Goal: Task Accomplishment & Management: Use online tool/utility

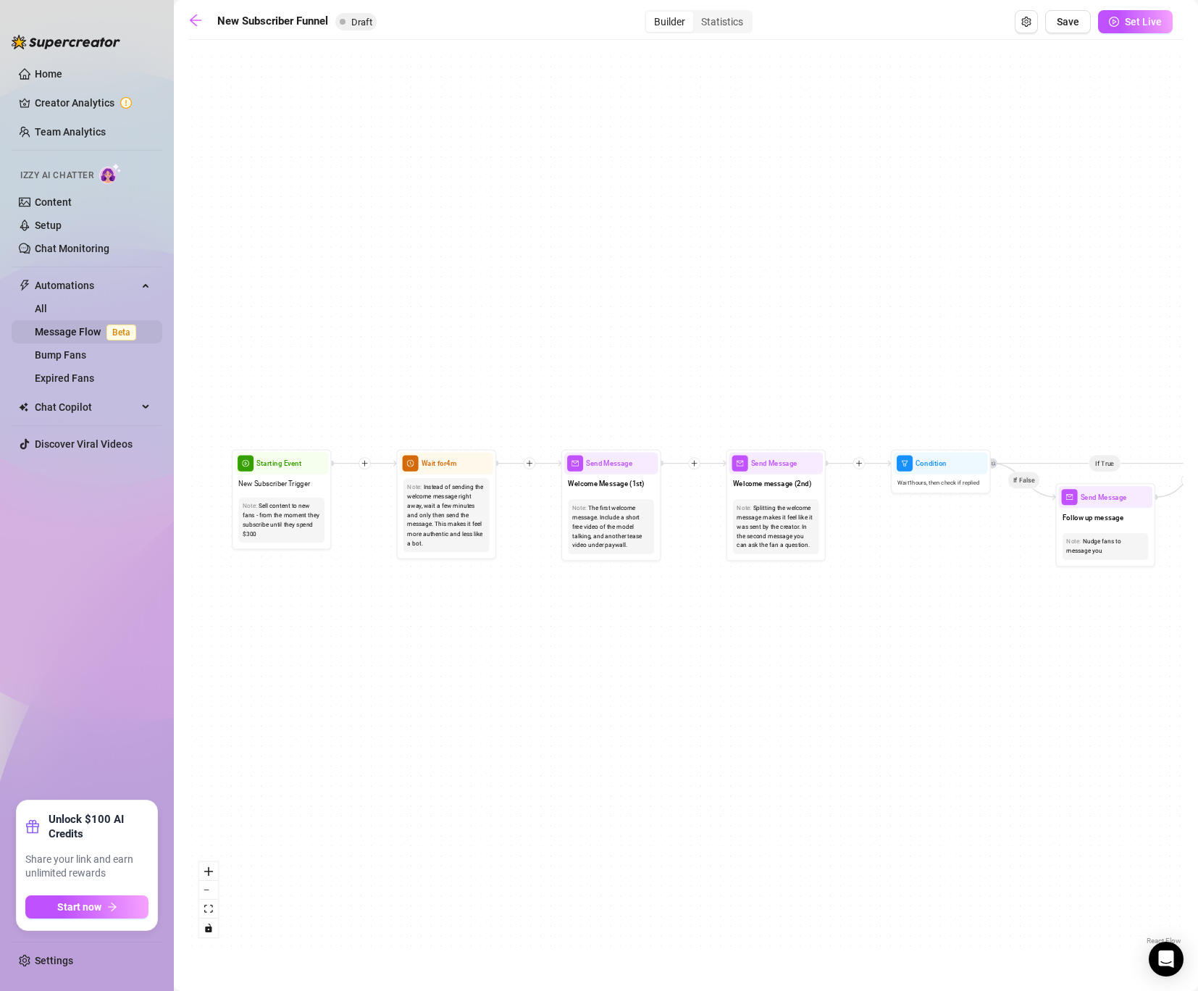
click at [88, 337] on link "Message Flow Beta" at bounding box center [88, 332] width 107 height 12
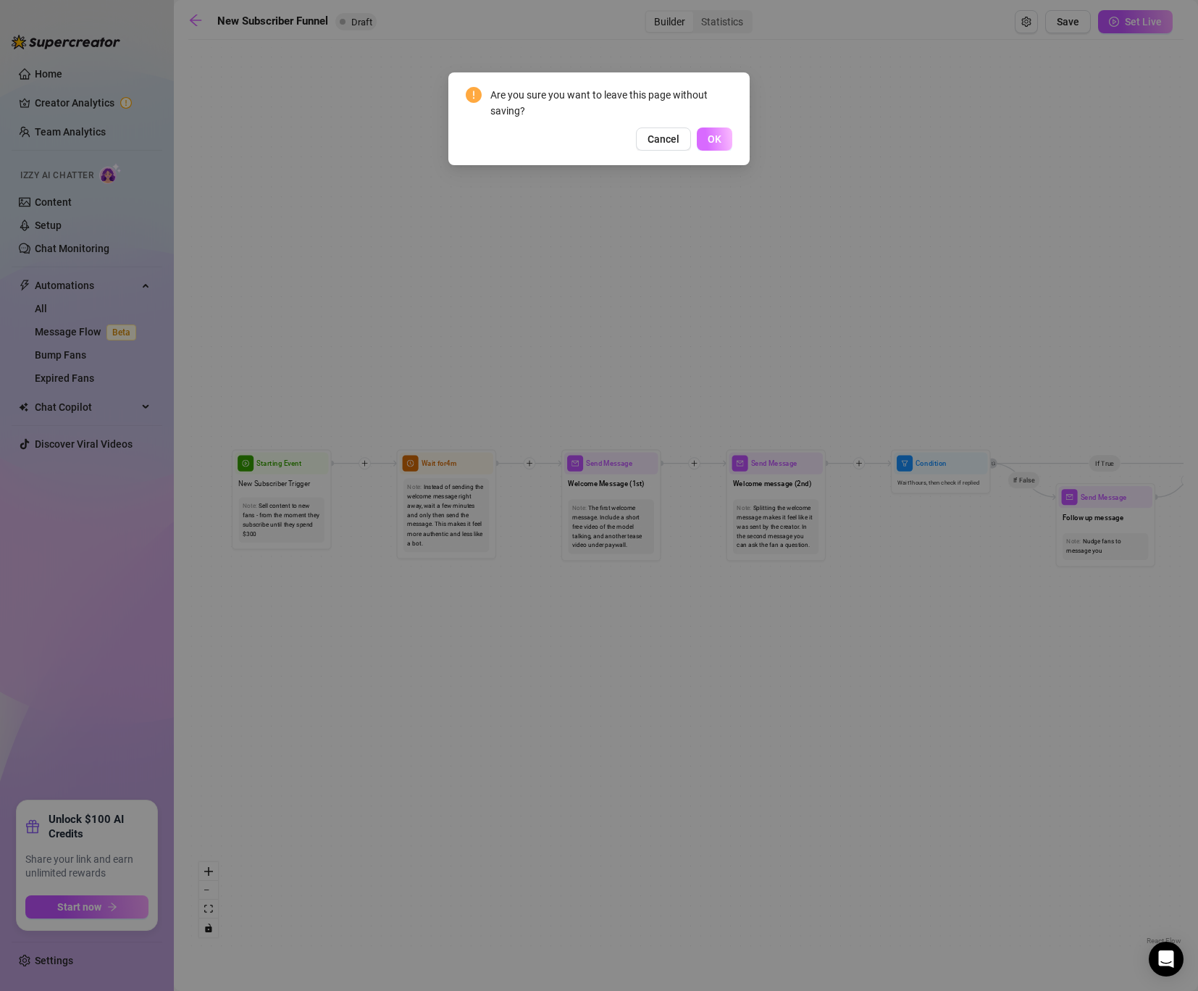
click at [709, 144] on span "OK" at bounding box center [714, 139] width 14 height 12
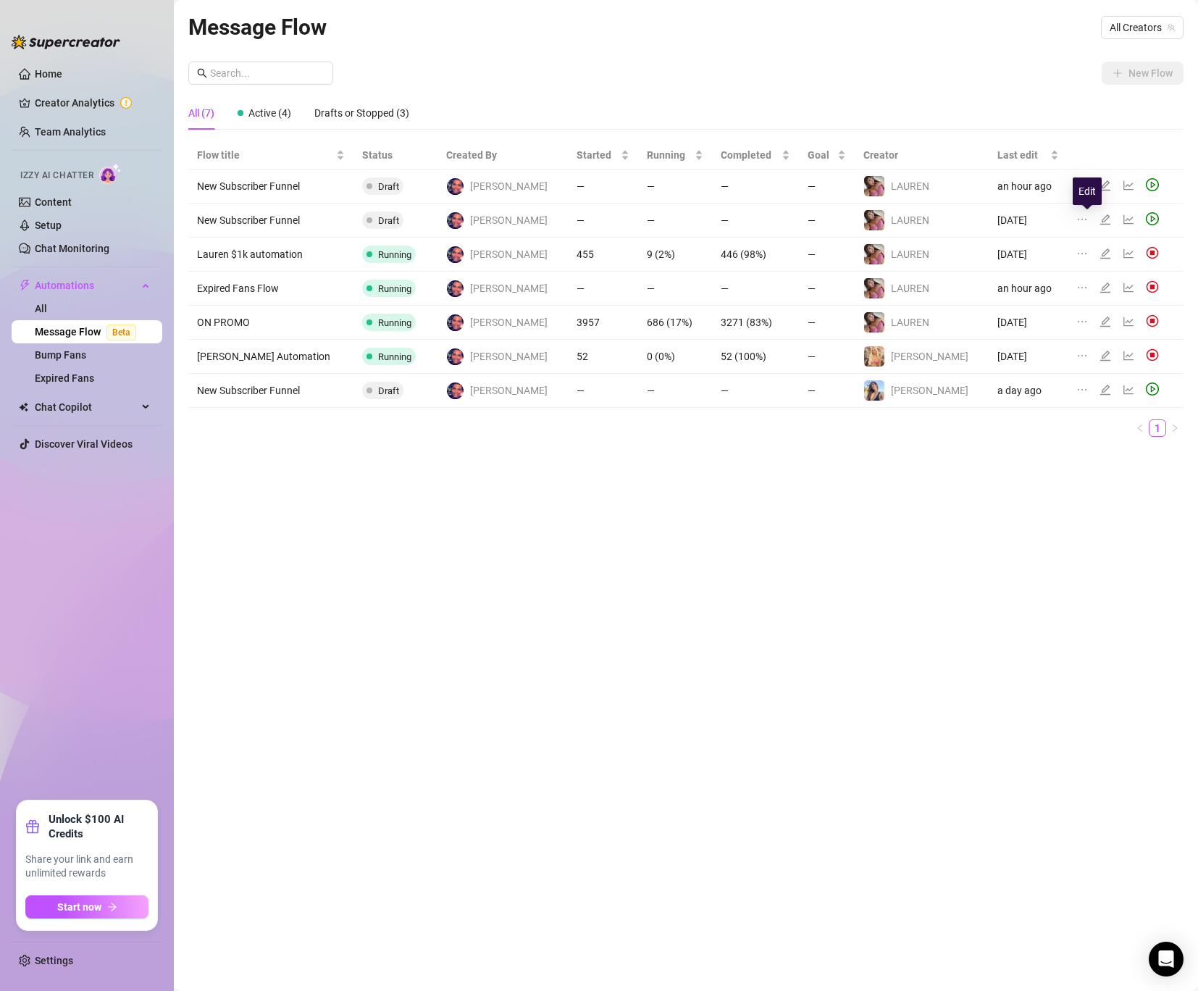
click at [1099, 217] on icon "edit" at bounding box center [1105, 220] width 12 height 12
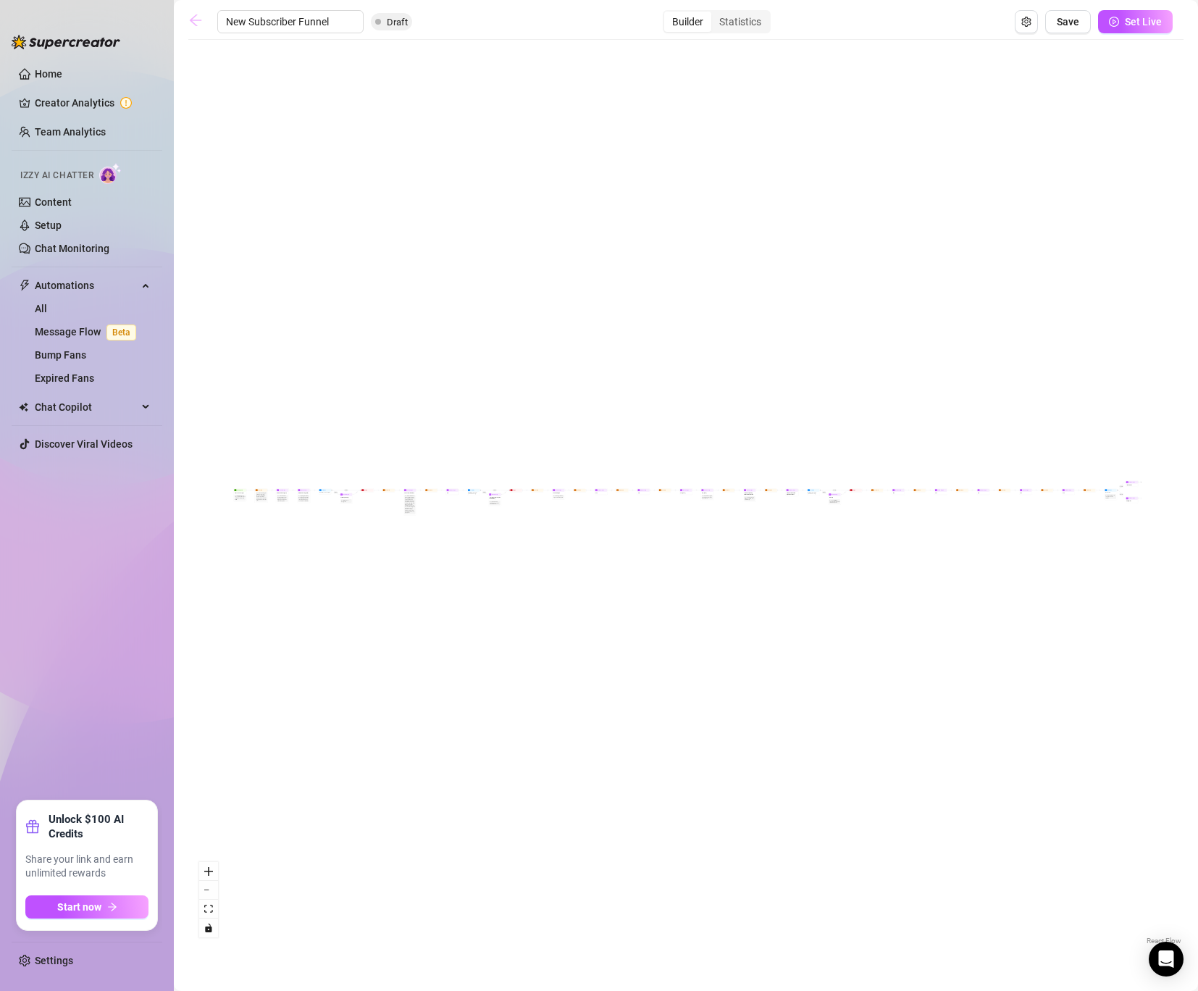
click at [198, 20] on icon "arrow-left" at bounding box center [196, 20] width 12 height 12
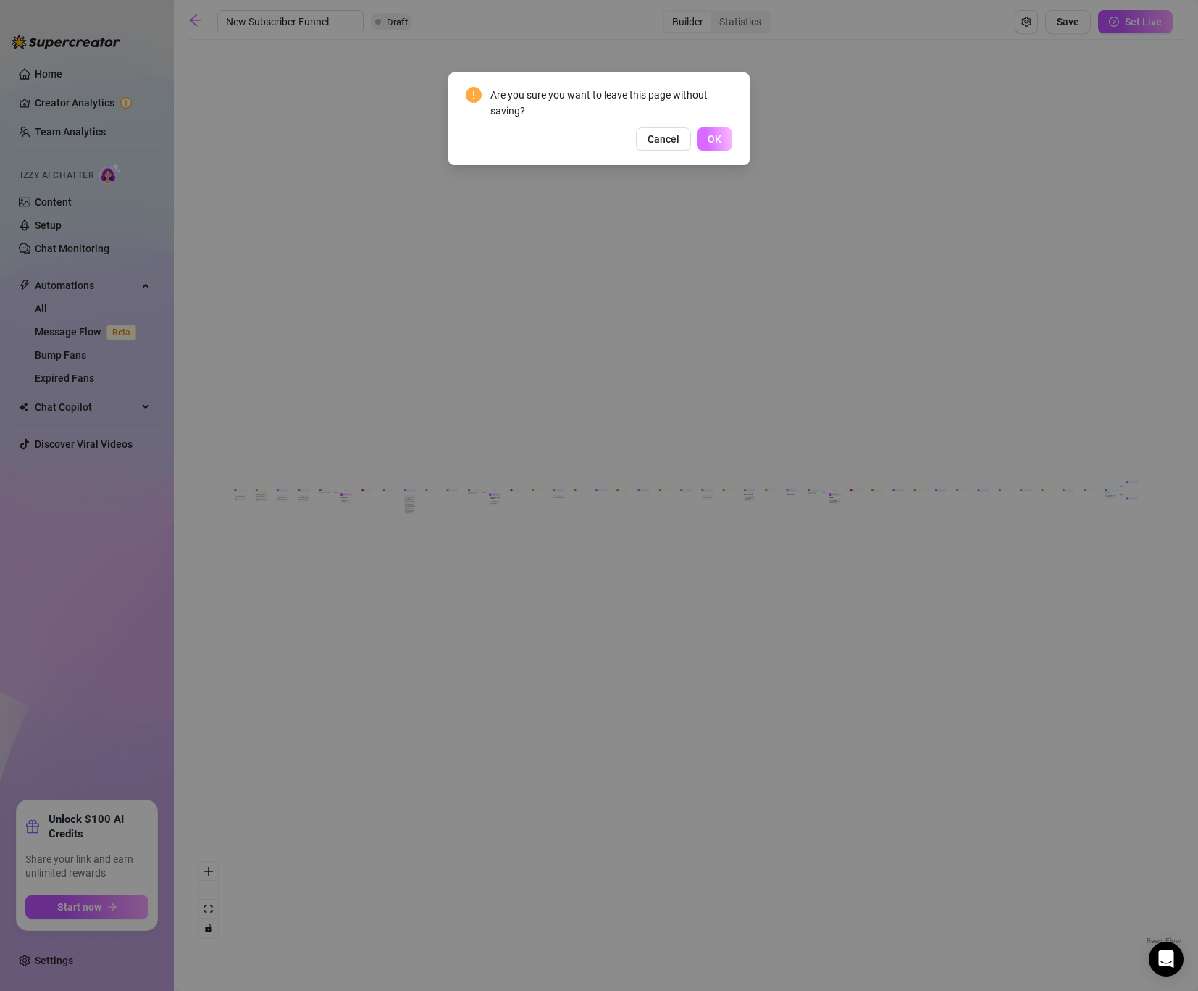
click at [715, 127] on button "OK" at bounding box center [714, 138] width 35 height 23
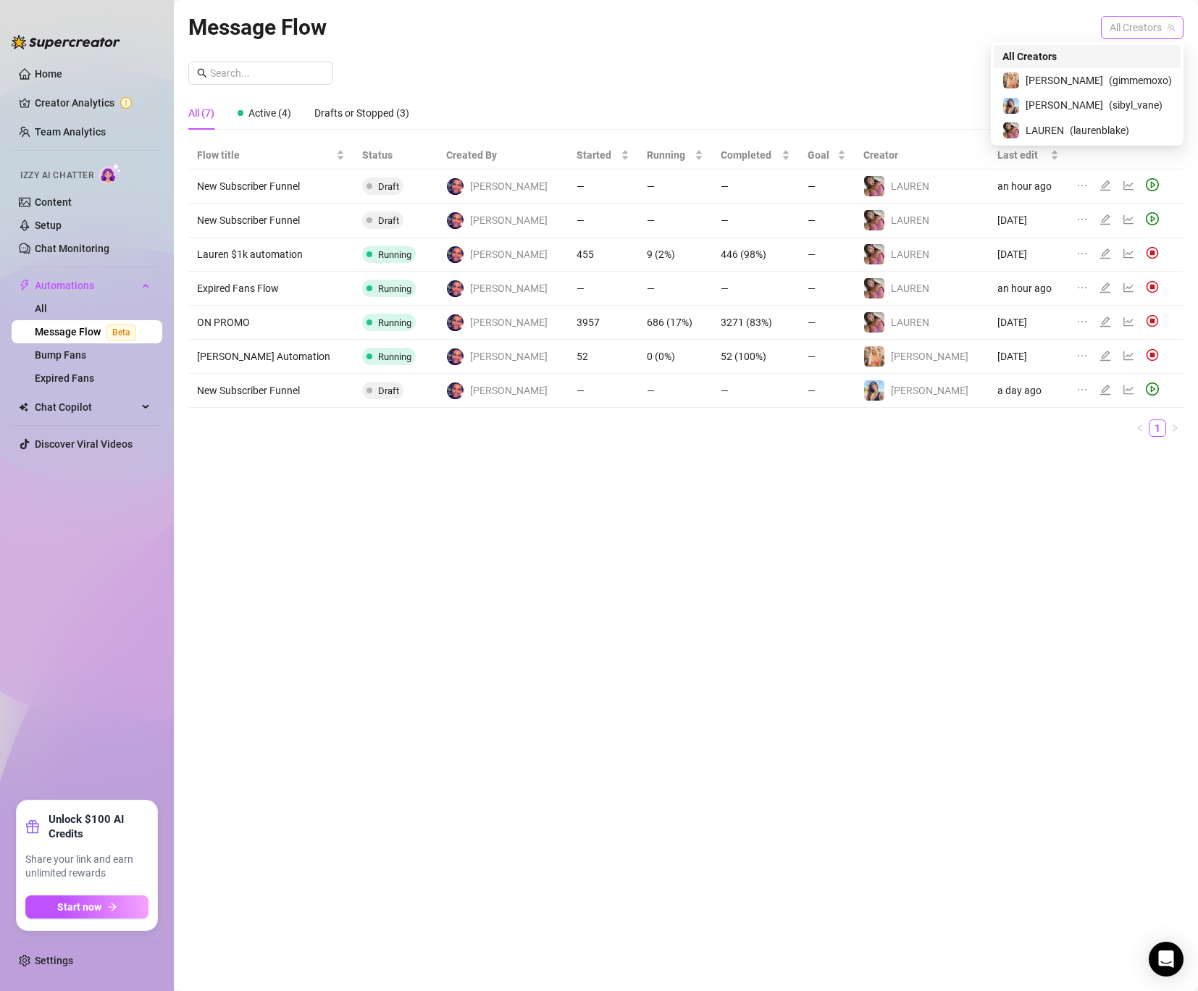
click at [1138, 23] on span "All Creators" at bounding box center [1141, 28] width 65 height 22
click at [1107, 122] on div "️‍LAUREN ( laurenblake )" at bounding box center [1086, 130] width 169 height 17
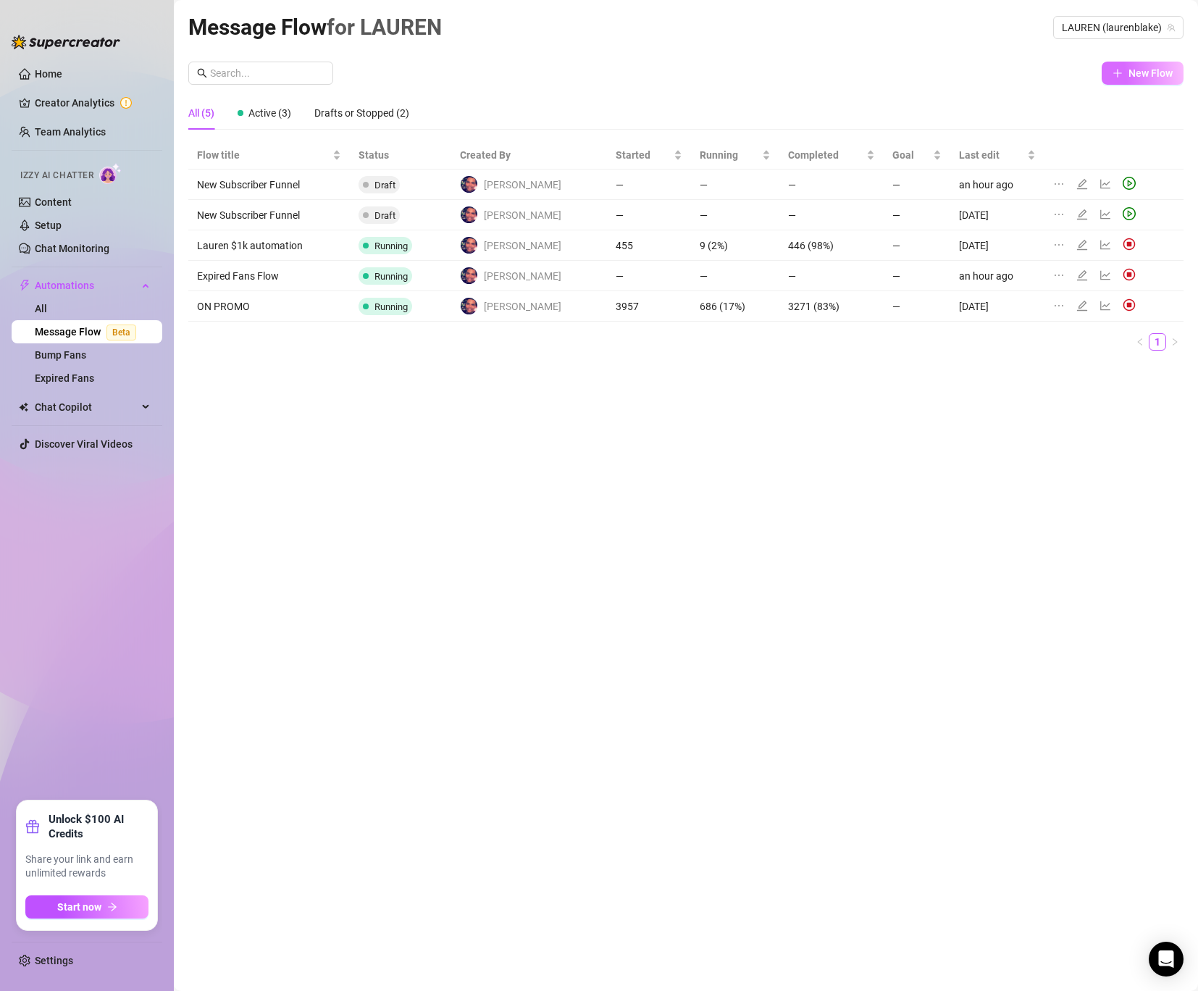
click at [1145, 70] on span "New Flow" at bounding box center [1150, 73] width 44 height 12
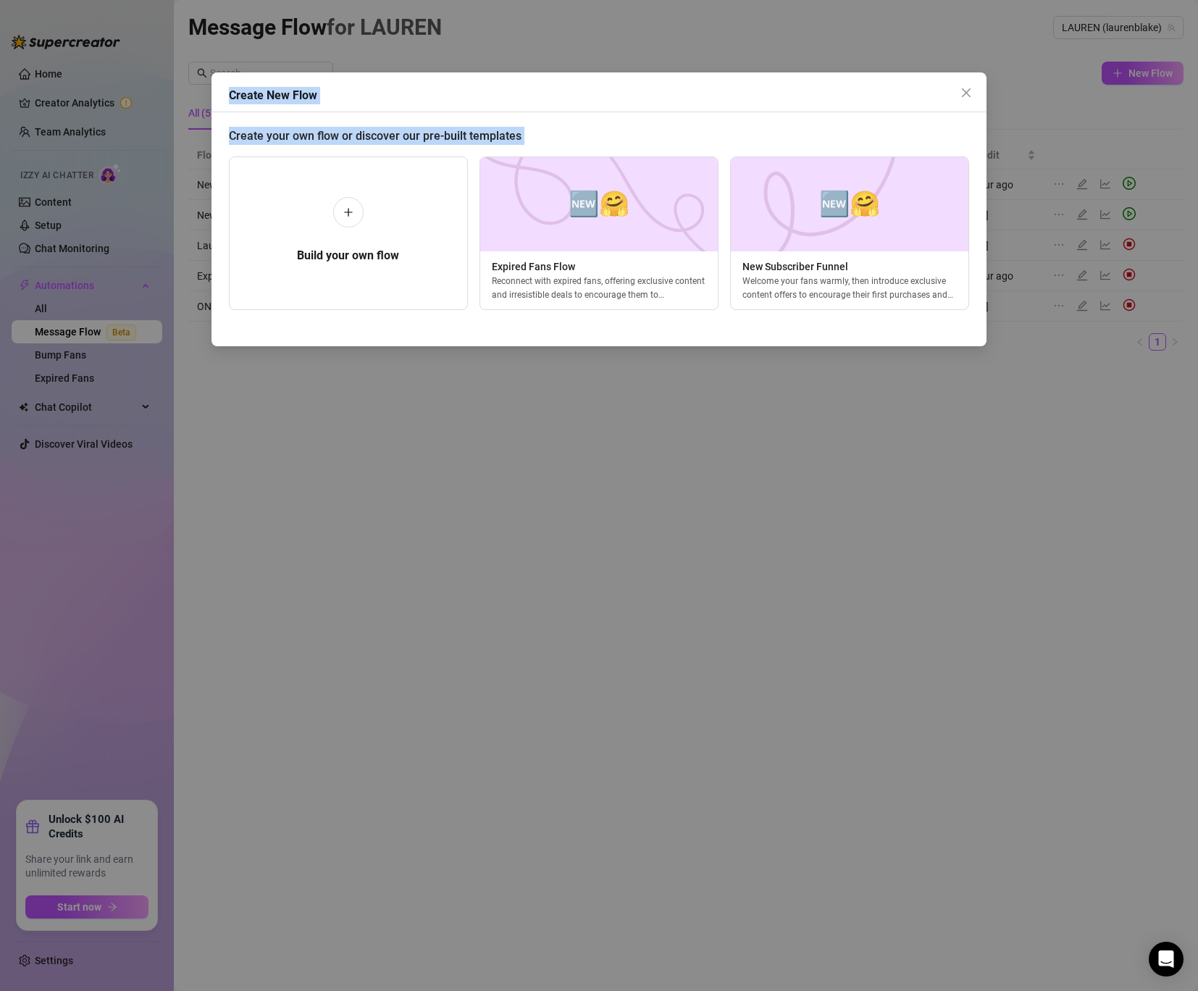
drag, startPoint x: 376, startPoint y: 213, endPoint x: 935, endPoint y: 80, distance: 574.5
click at [935, 80] on div "Create New Flow Create your own flow or discover our pre-built templates Build …" at bounding box center [598, 209] width 775 height 274
click at [966, 94] on icon "close" at bounding box center [966, 93] width 12 height 12
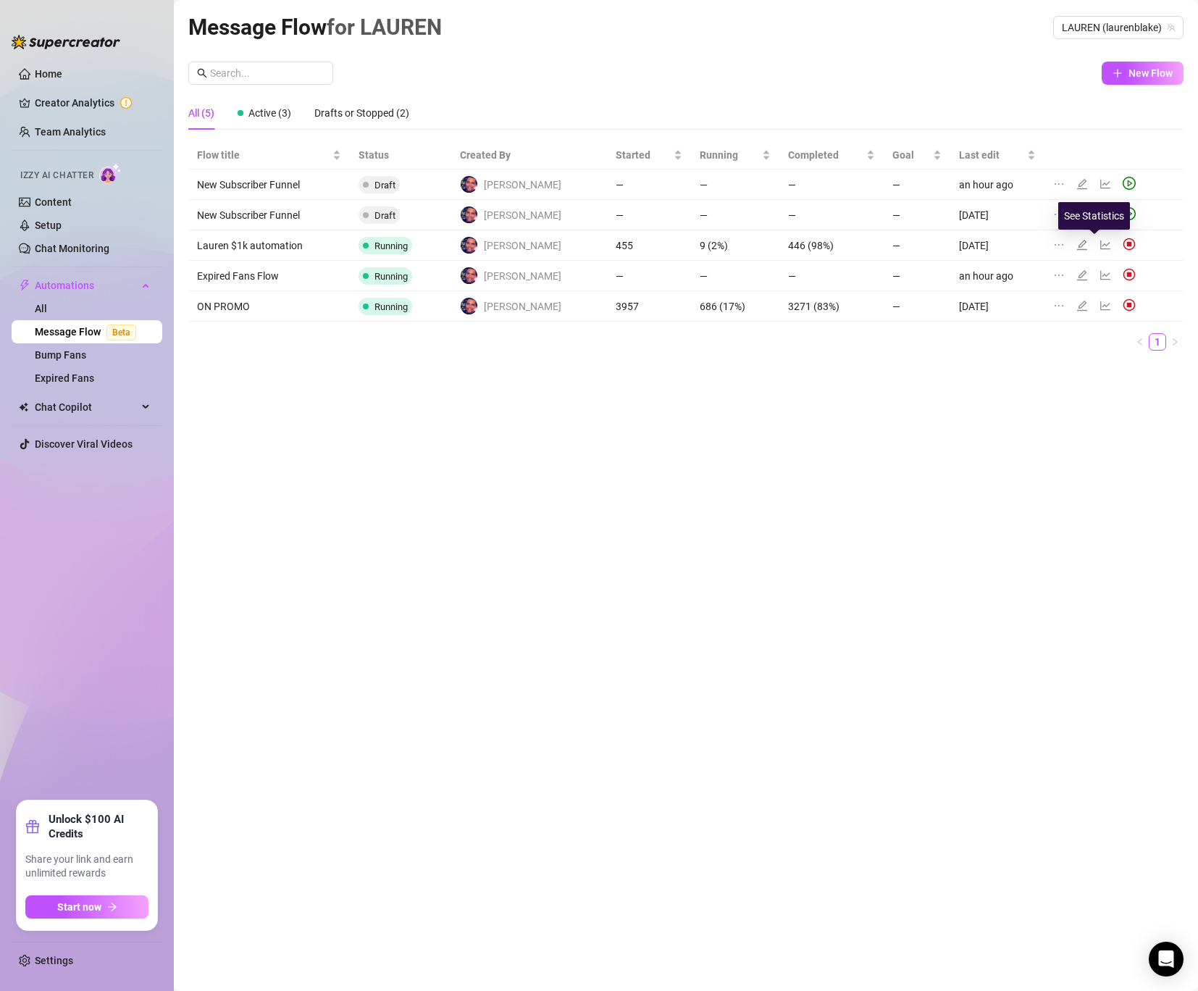
click at [1100, 245] on icon "line-chart" at bounding box center [1105, 244] width 10 height 9
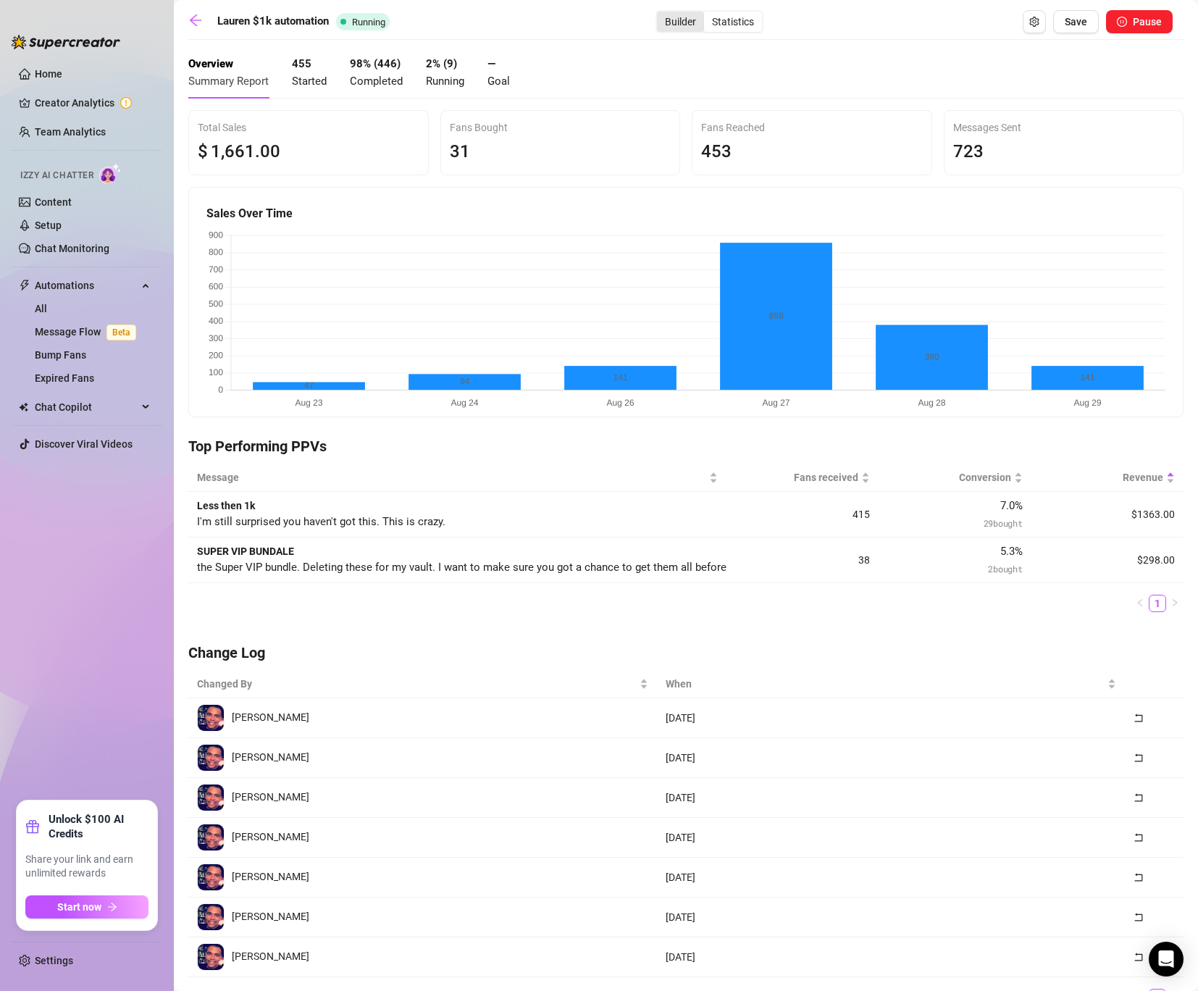
click at [675, 16] on div "Builder" at bounding box center [680, 22] width 47 height 20
click at [660, 14] on input "Builder" at bounding box center [660, 14] width 0 height 0
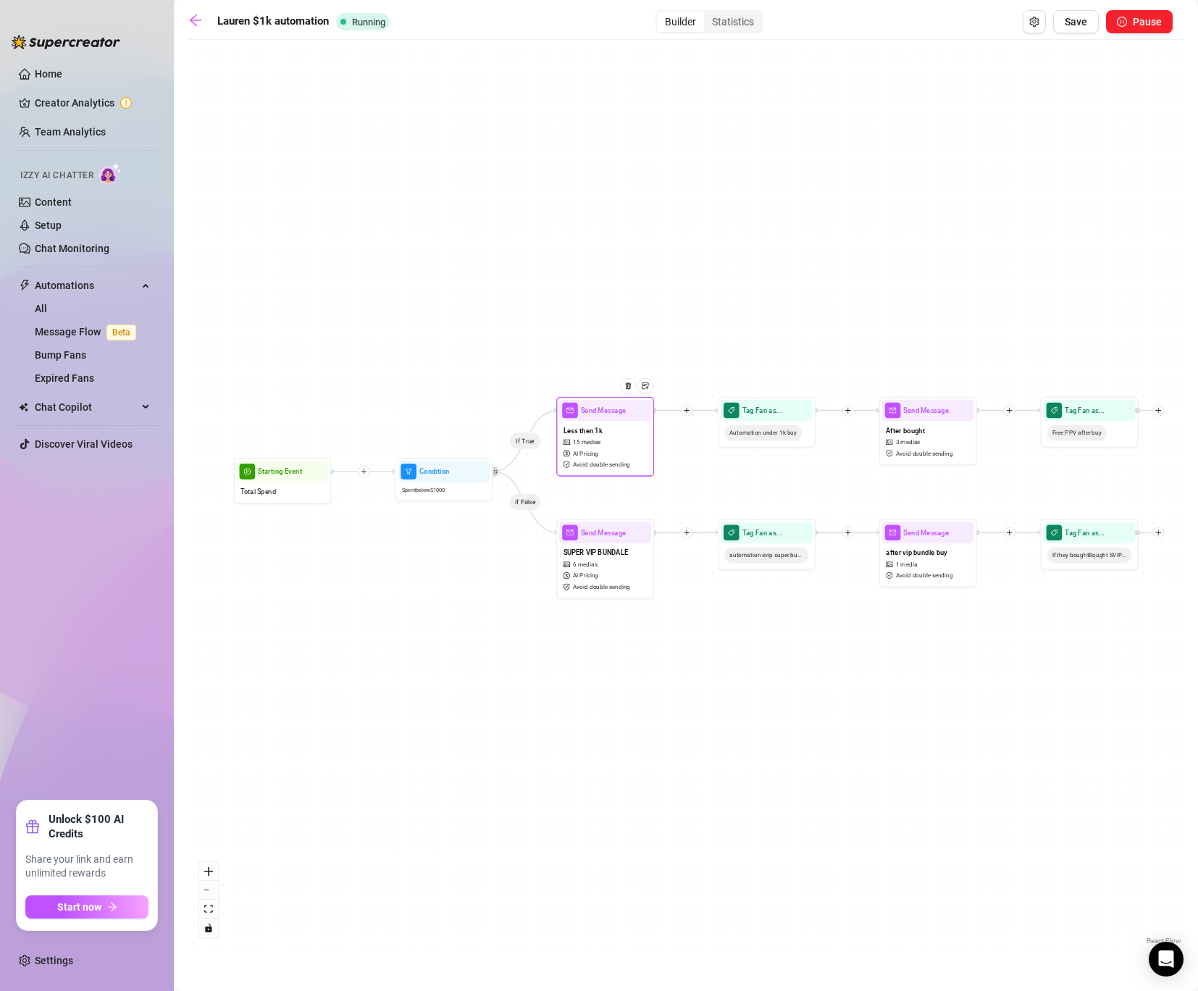
click at [620, 419] on div "Send Message" at bounding box center [605, 411] width 92 height 22
type textarea "I'm still surprised you haven't got this. This is crazy."
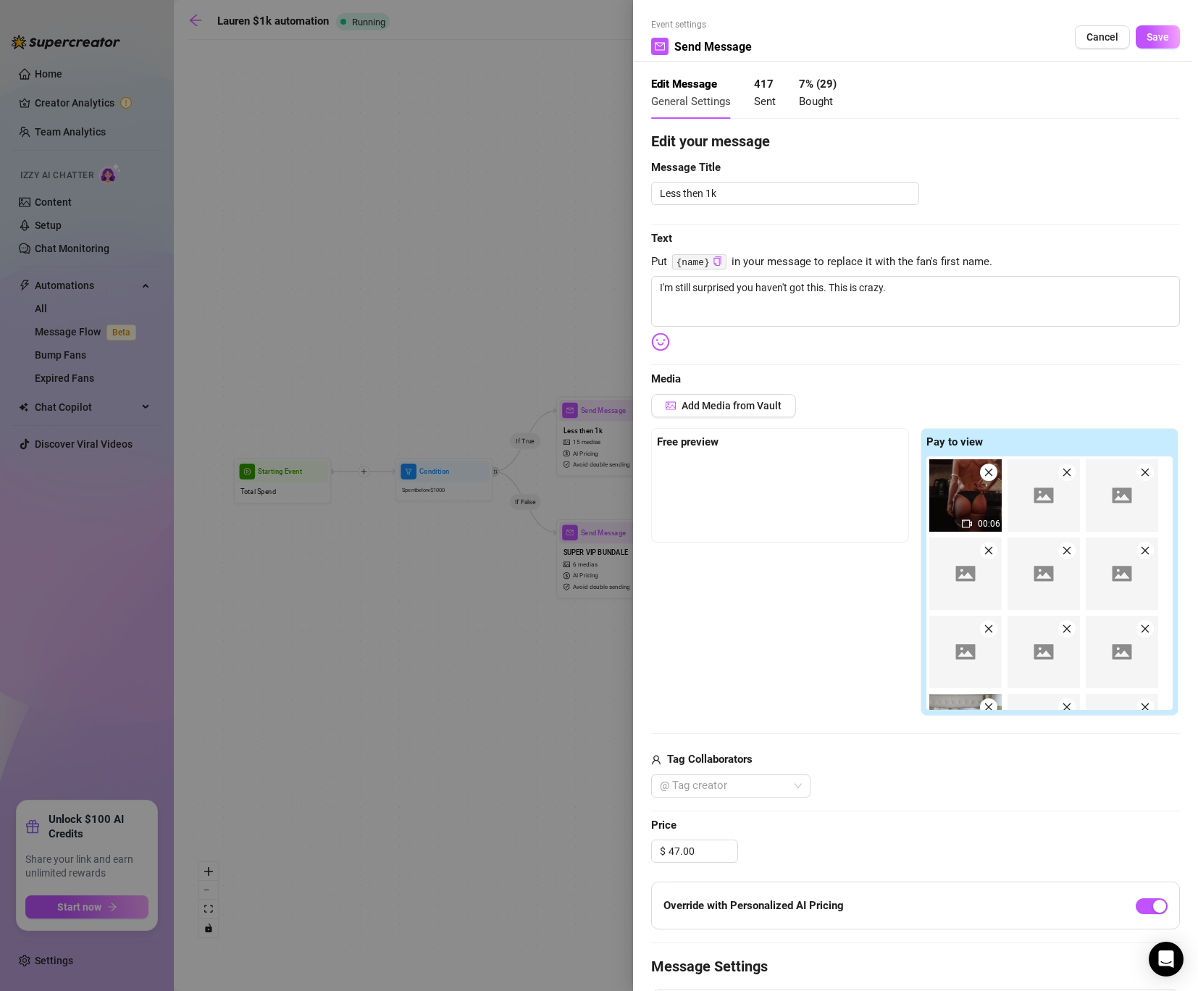
click at [516, 289] on div at bounding box center [599, 495] width 1198 height 991
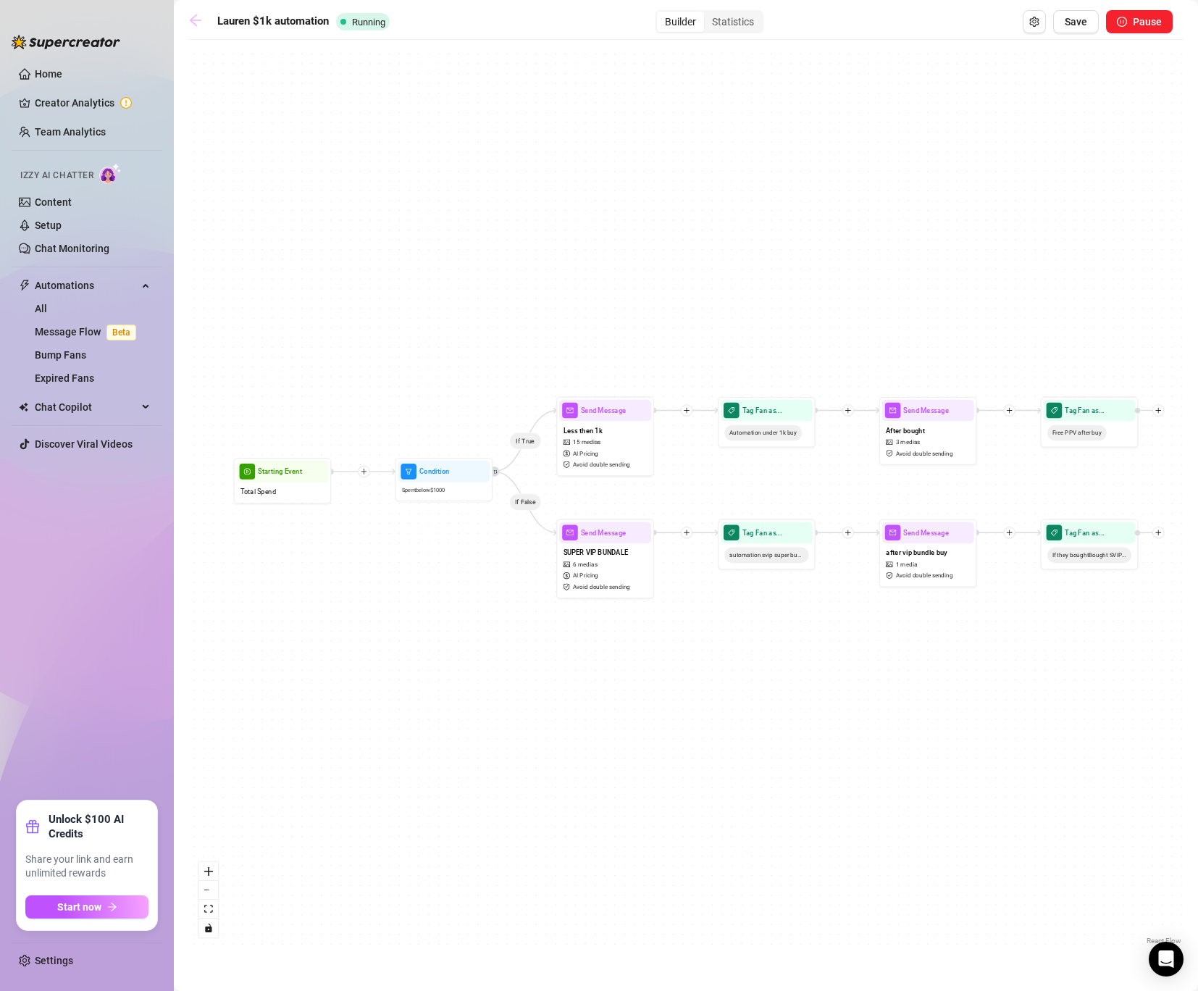
click at [190, 25] on icon "arrow-left" at bounding box center [195, 20] width 14 height 14
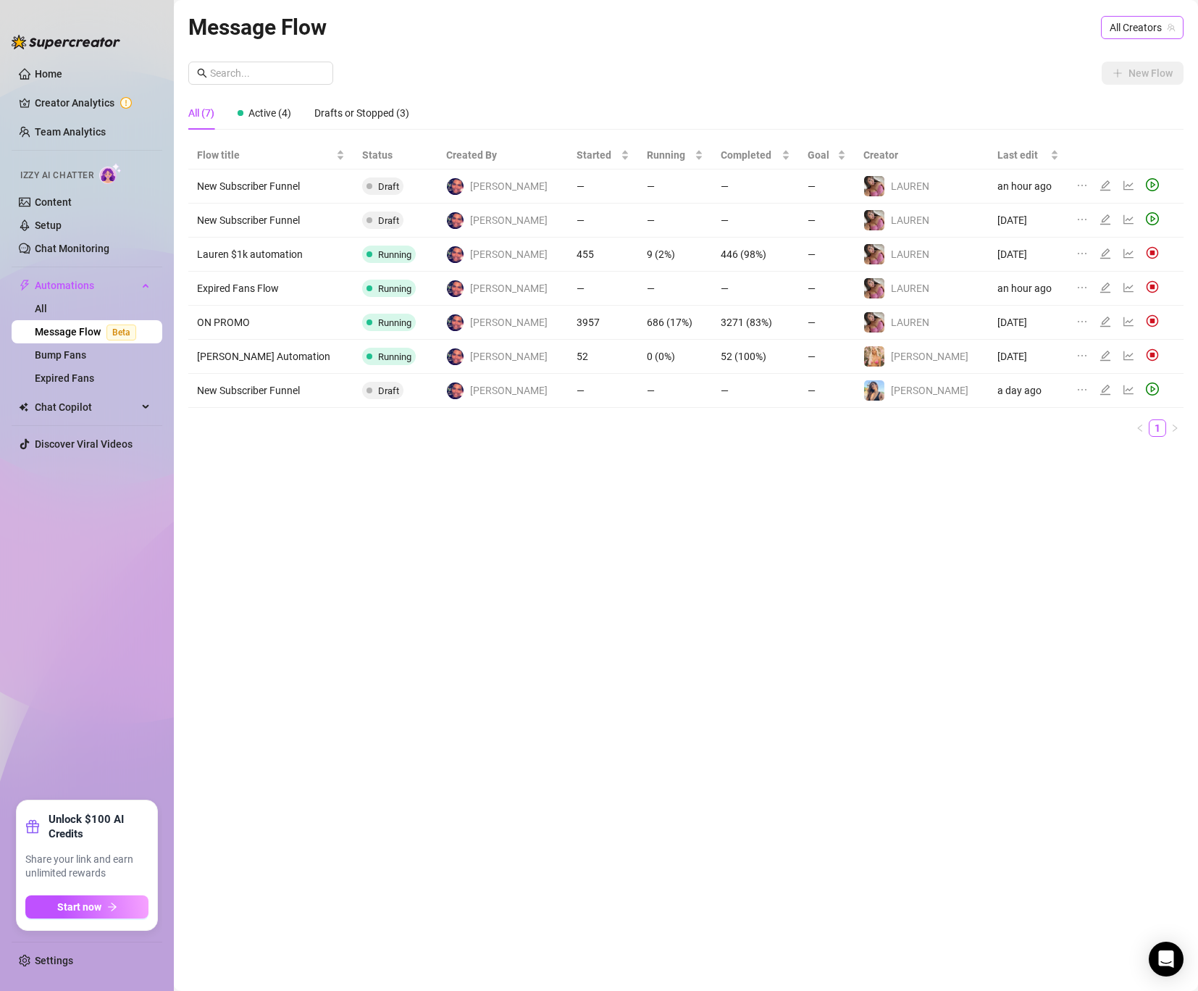
click at [1134, 25] on span "All Creators" at bounding box center [1141, 28] width 65 height 22
click at [1064, 125] on span "️‍LAUREN" at bounding box center [1044, 130] width 38 height 16
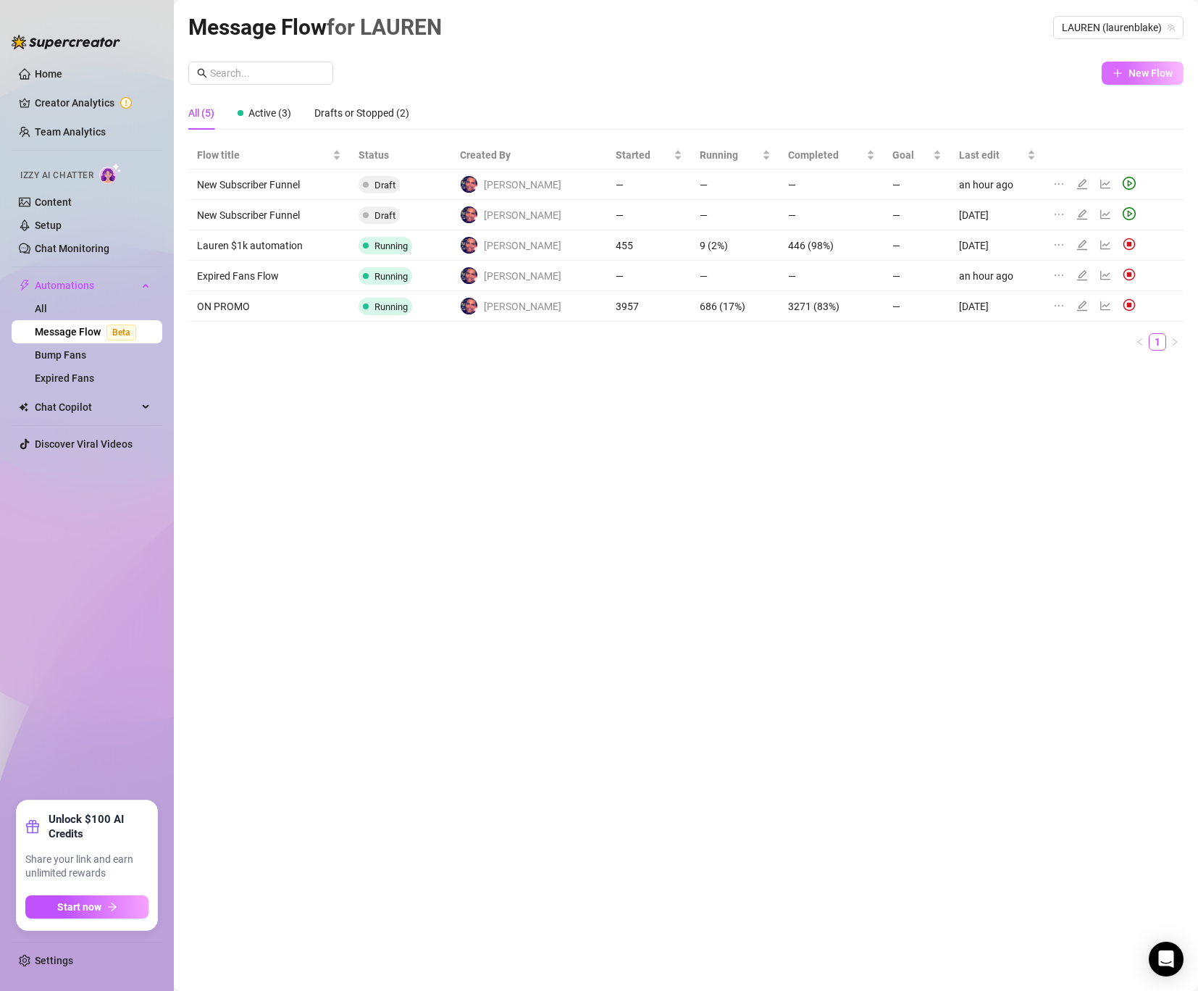
click at [1154, 78] on span "New Flow" at bounding box center [1150, 73] width 44 height 12
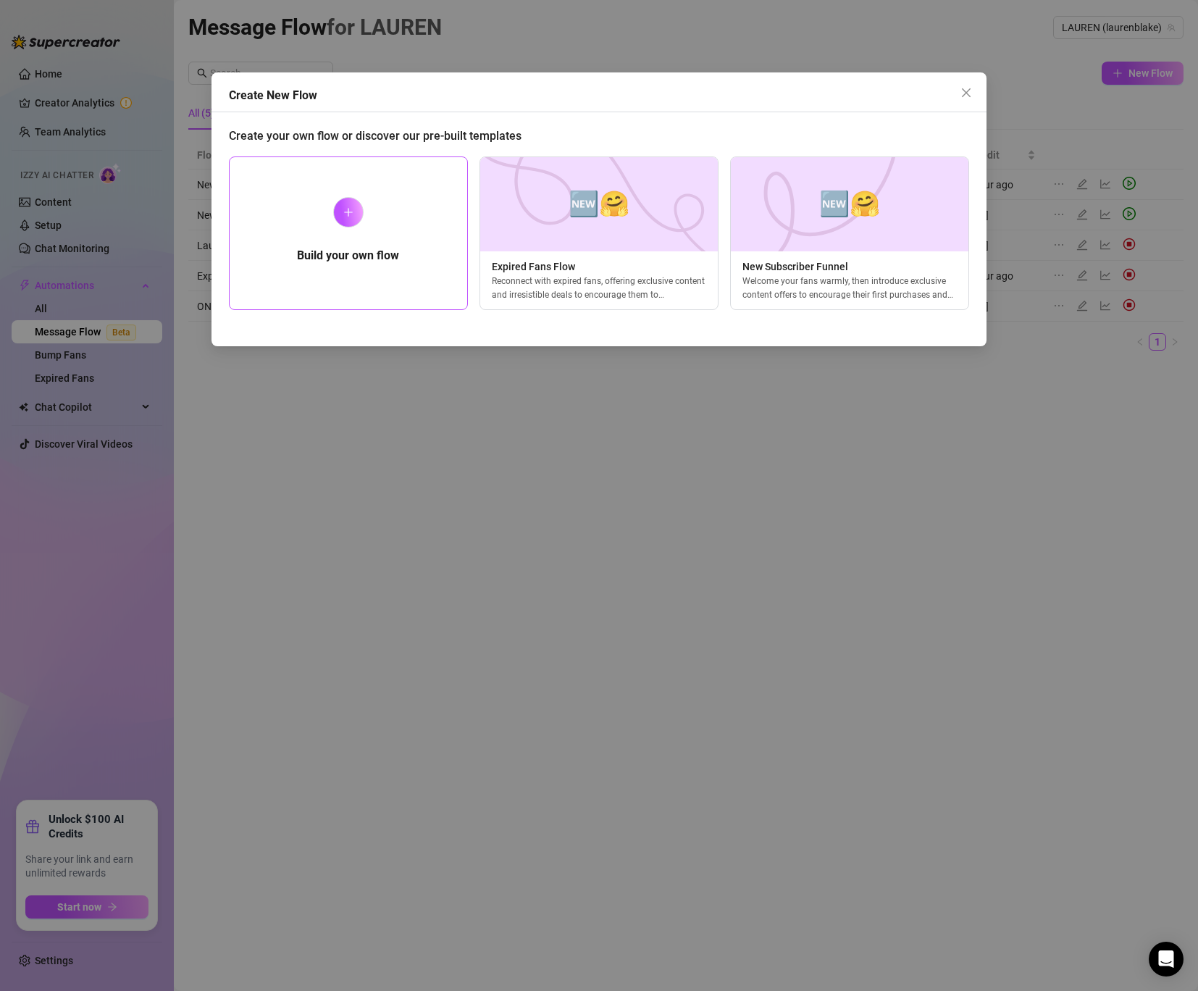
click at [366, 189] on div "Build your own flow" at bounding box center [348, 233] width 239 height 154
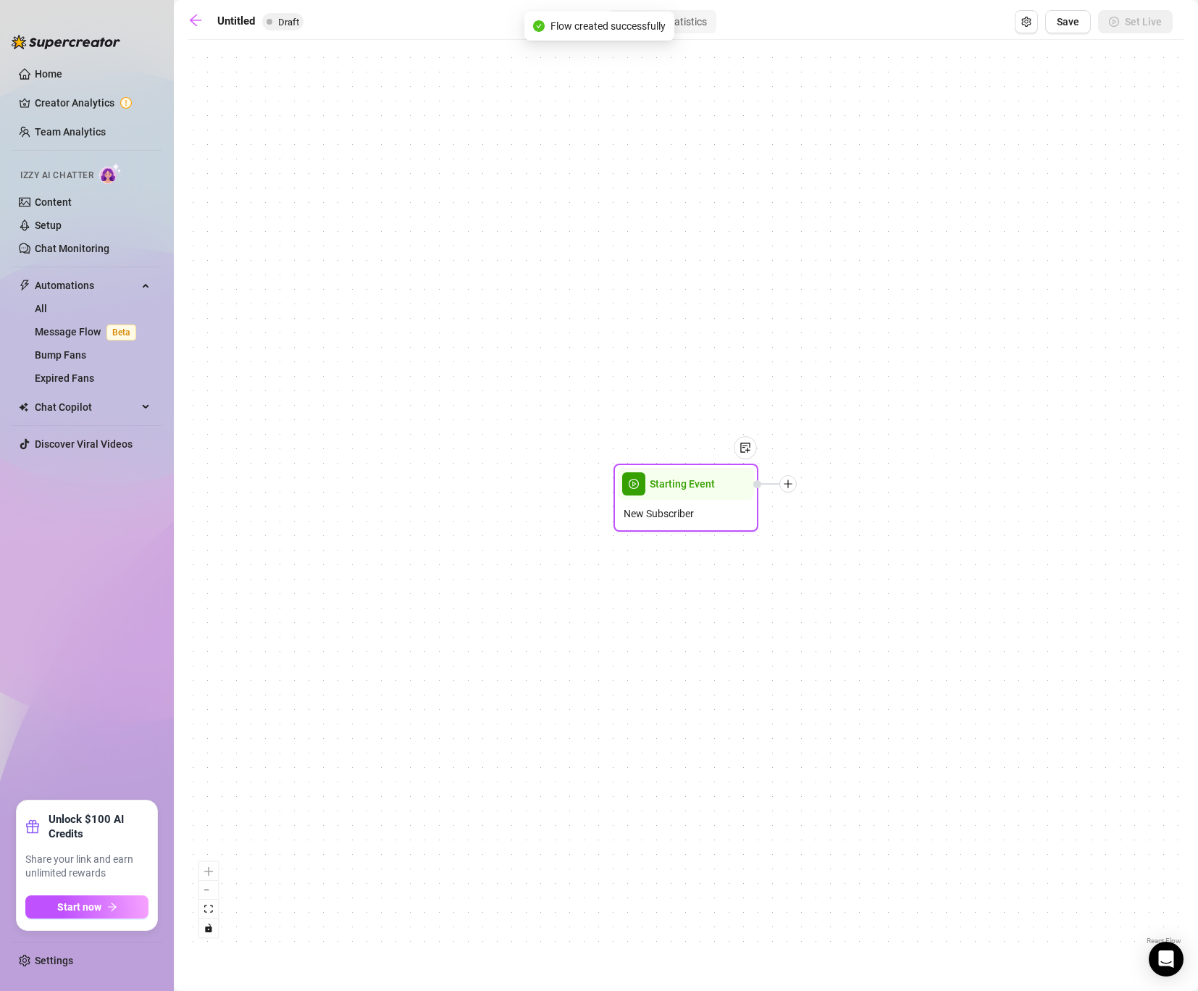
click at [660, 500] on div "New Subscriber" at bounding box center [686, 514] width 136 height 28
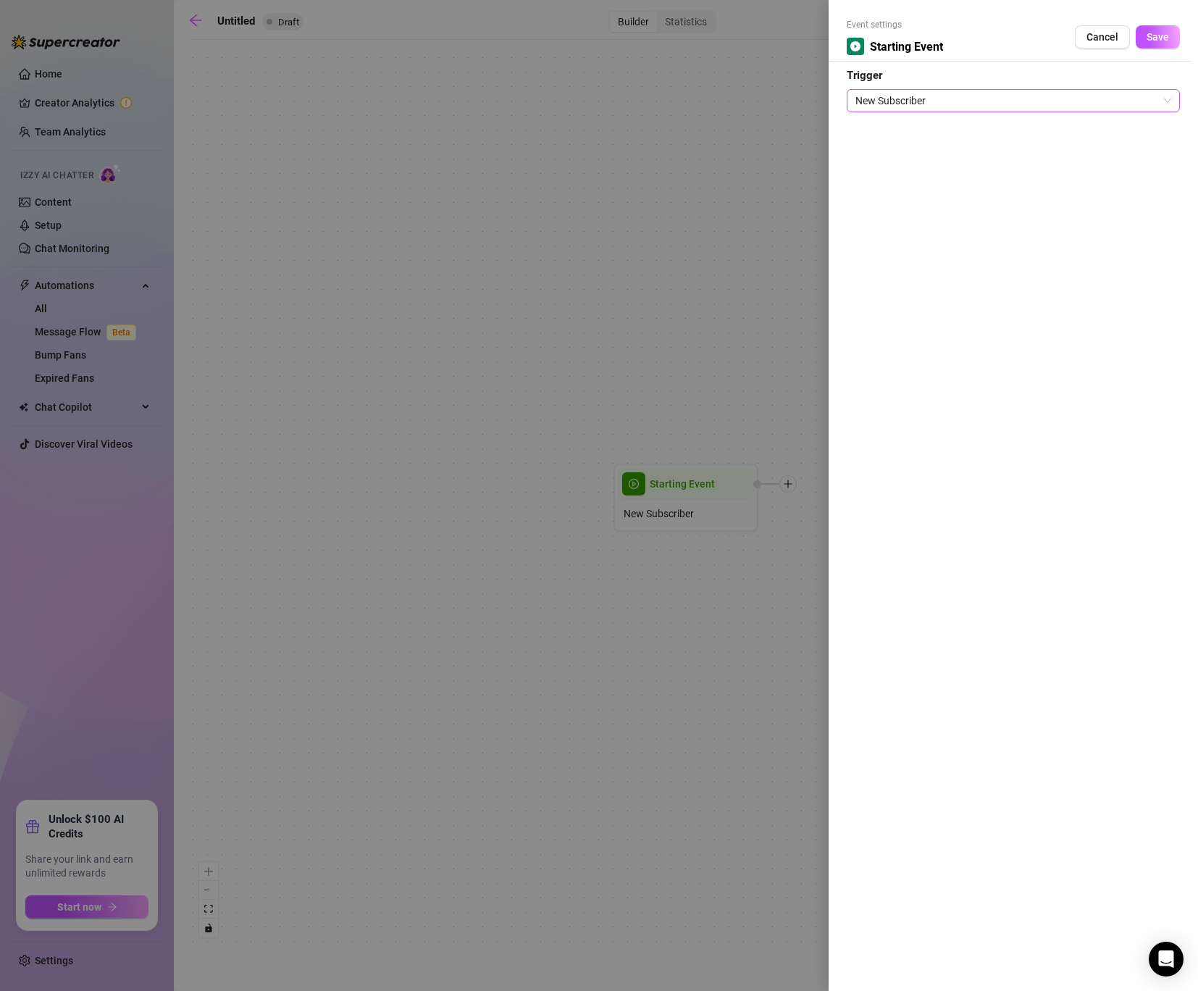
click at [996, 102] on span "New Subscriber" at bounding box center [1013, 101] width 316 height 22
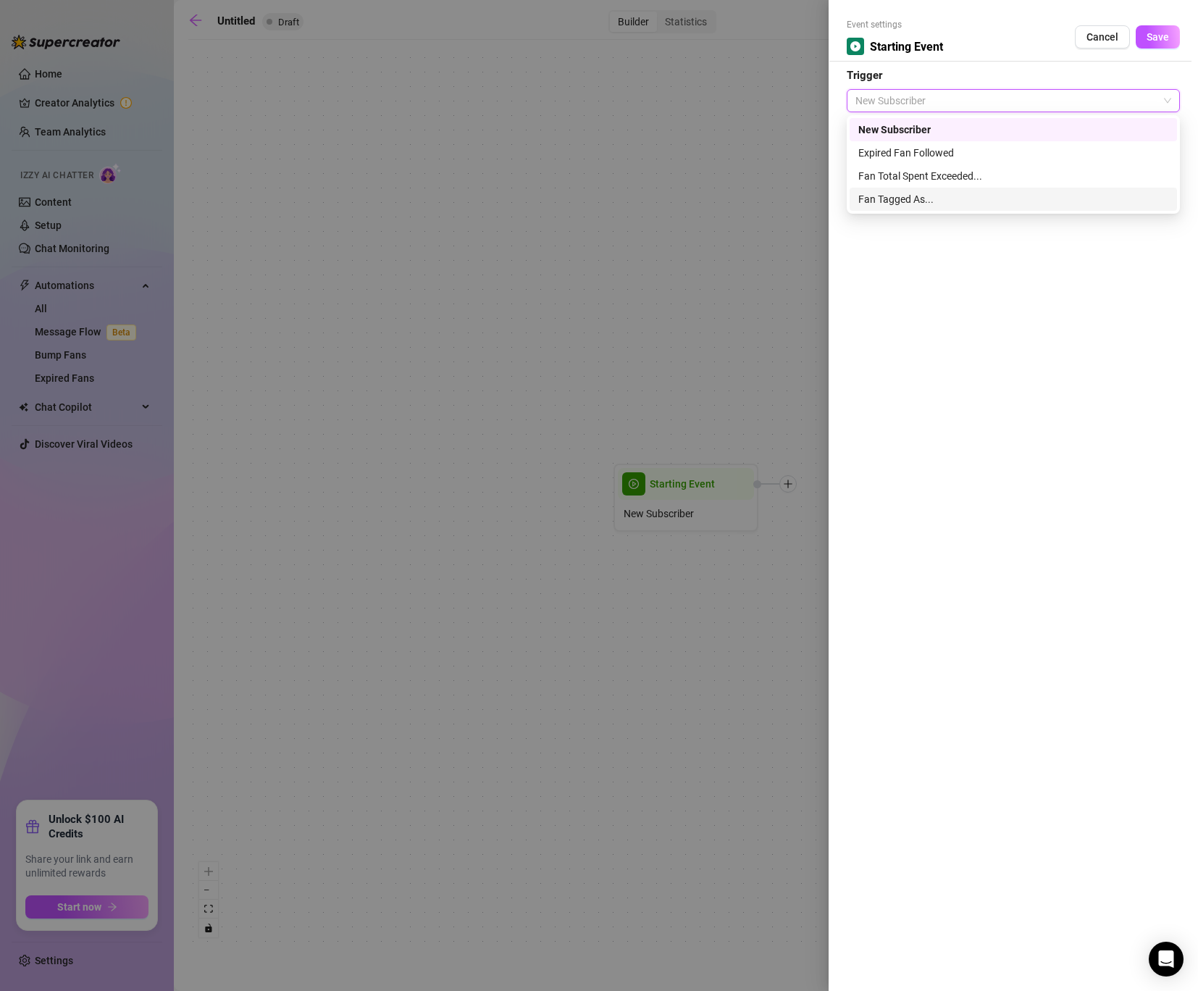
click at [929, 196] on div "Fan Tagged As..." at bounding box center [1013, 199] width 310 height 16
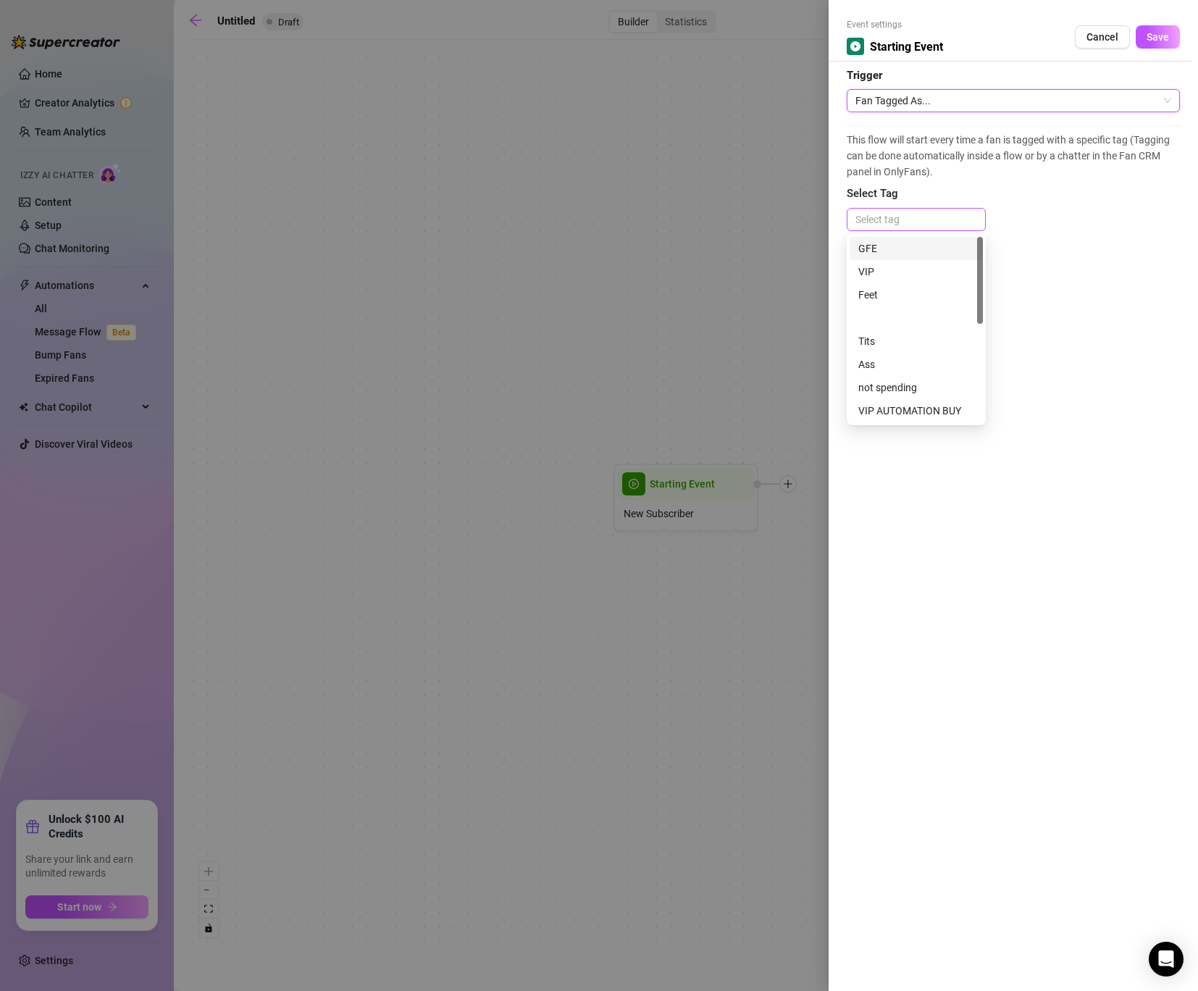
click at [919, 215] on div at bounding box center [915, 219] width 133 height 20
click at [988, 174] on span "This flow will start every time a fan is tagged with a specific tag (Tagging ca…" at bounding box center [1013, 156] width 333 height 48
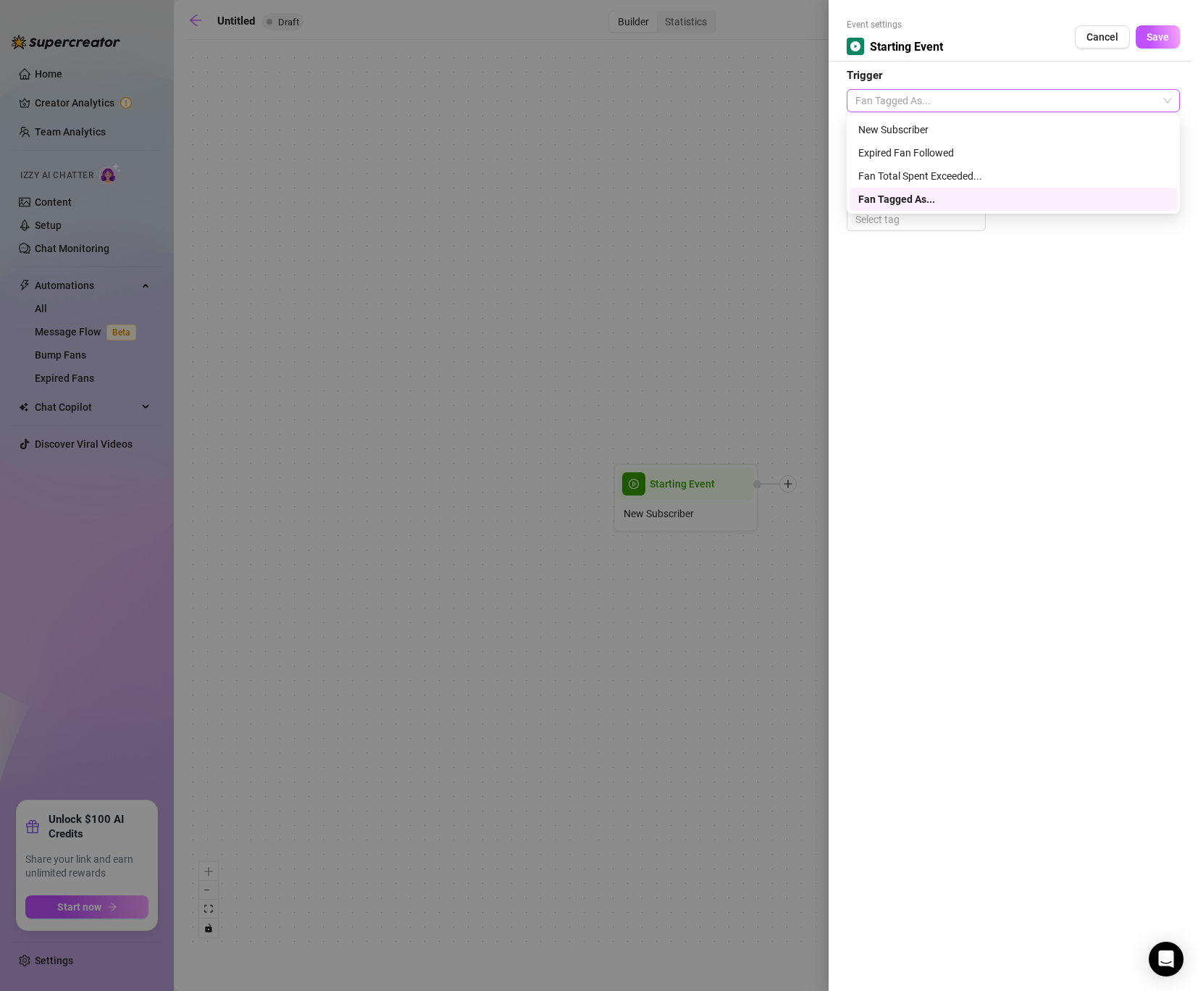
click at [1022, 97] on span "Fan Tagged As..." at bounding box center [1013, 101] width 316 height 22
click at [958, 177] on div "Fan Total Spent Exceeded..." at bounding box center [1013, 176] width 310 height 16
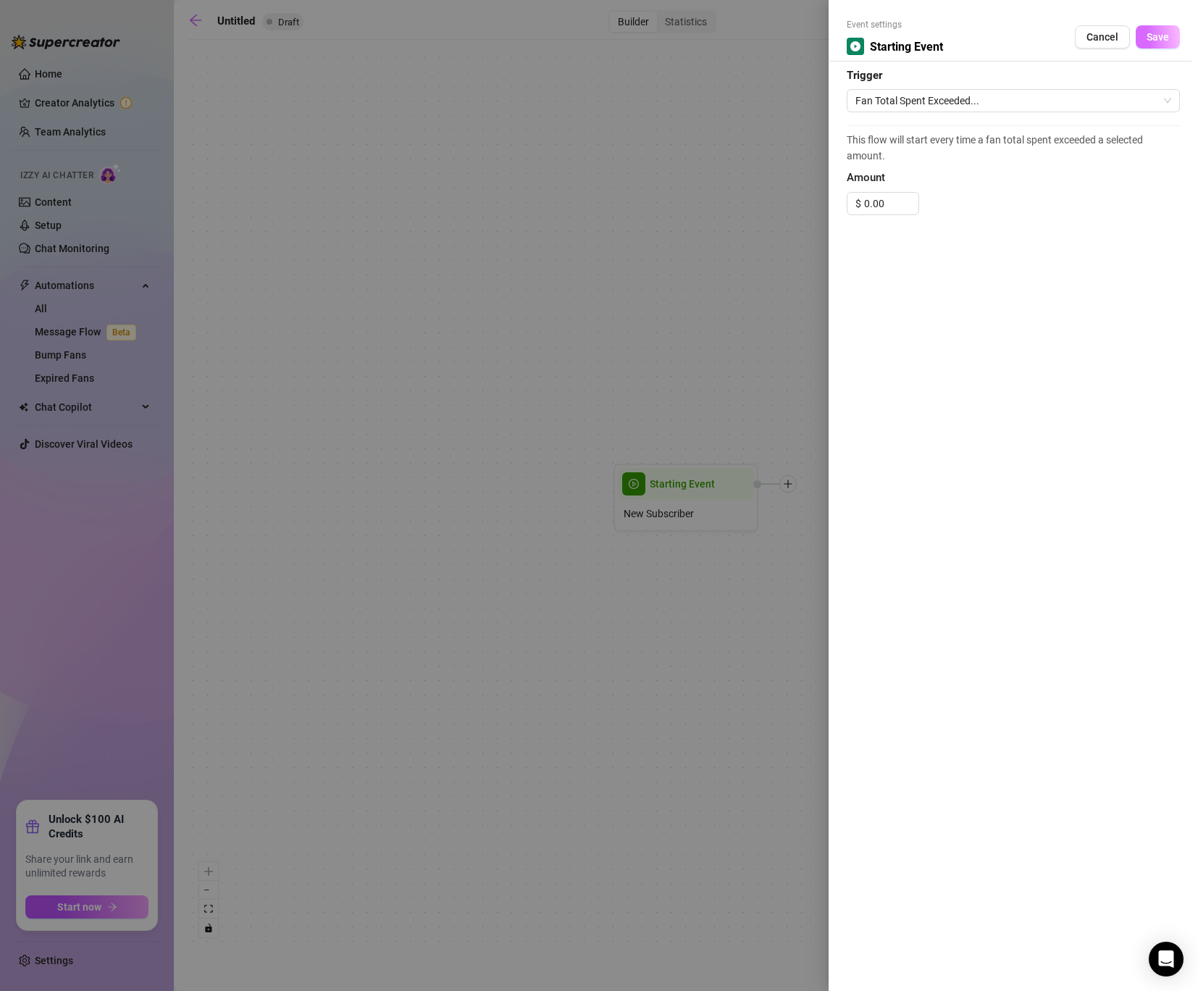
click at [1164, 42] on span "Save" at bounding box center [1157, 37] width 22 height 12
click at [862, 200] on div "$ 0.00" at bounding box center [883, 203] width 72 height 23
type input "1.00"
click at [1144, 39] on button "Save" at bounding box center [1157, 36] width 44 height 23
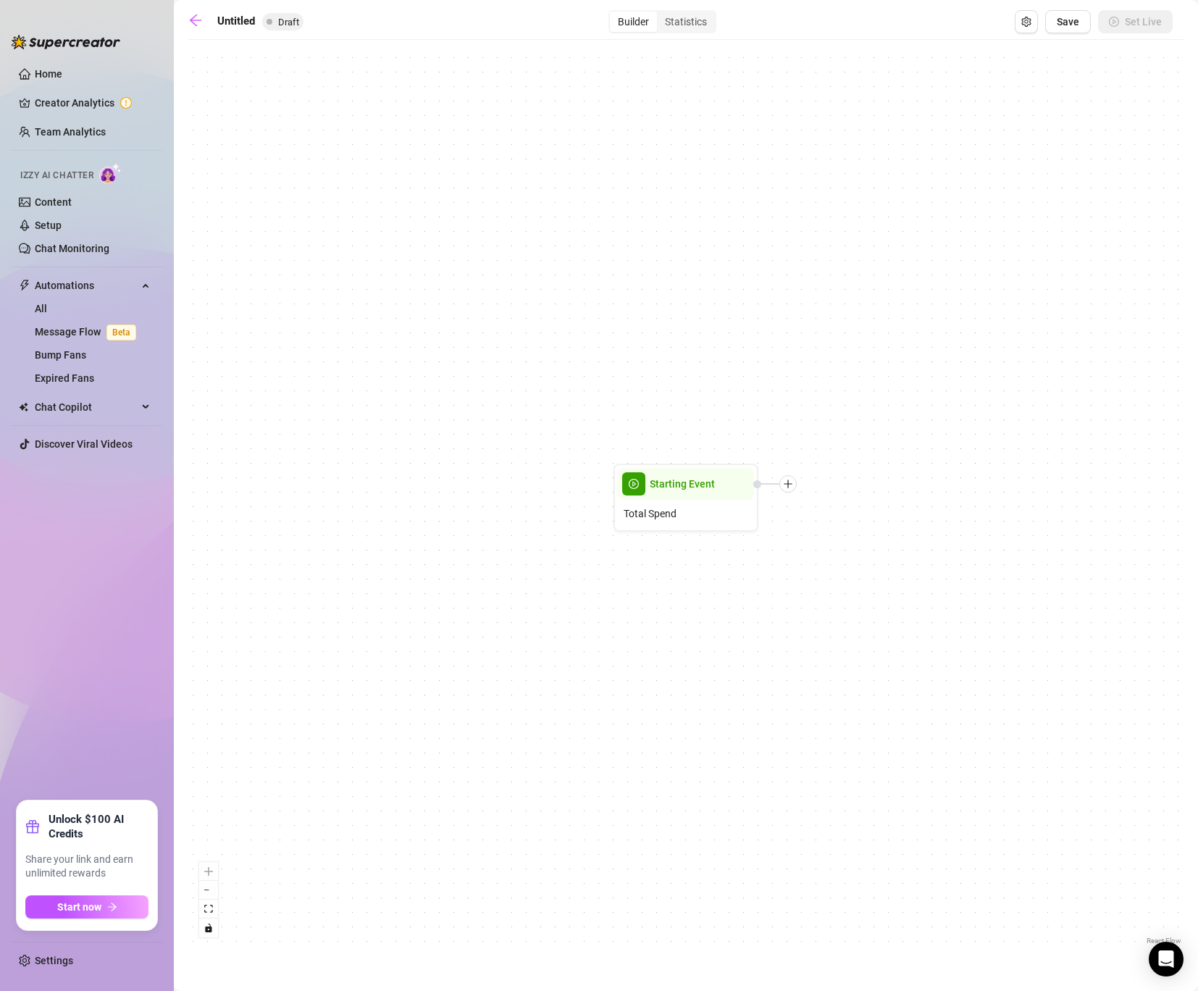
click at [788, 492] on div "Starting Event Total Spend" at bounding box center [685, 497] width 995 height 901
click at [789, 486] on icon "plus" at bounding box center [788, 484] width 10 height 10
click at [844, 537] on div "Message" at bounding box center [860, 534] width 106 height 25
type textarea "Write your message here"
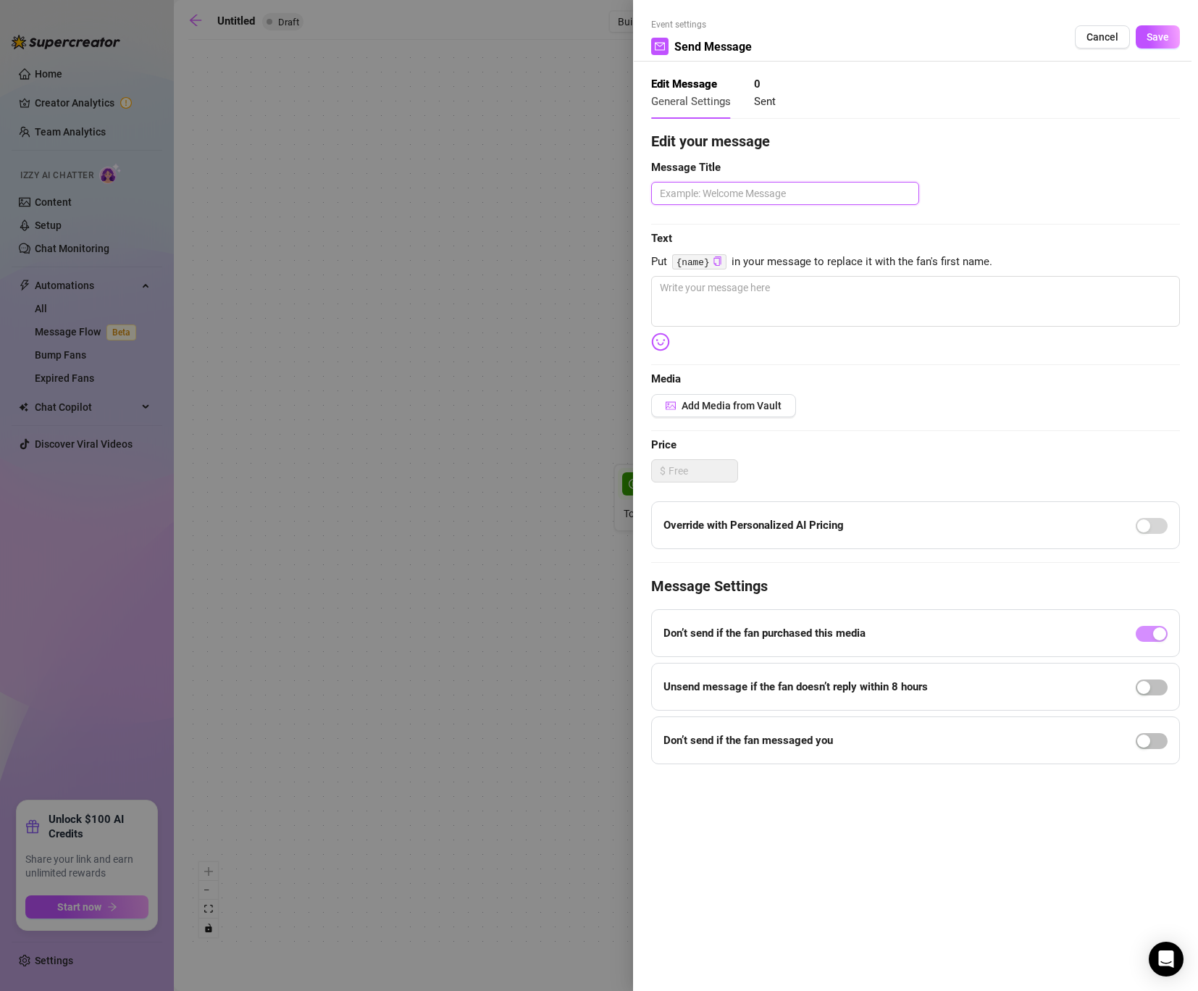
click at [758, 202] on textarea at bounding box center [785, 193] width 268 height 23
type textarea "2"
type textarea "24"
type textarea "24."
type textarea "24.69"
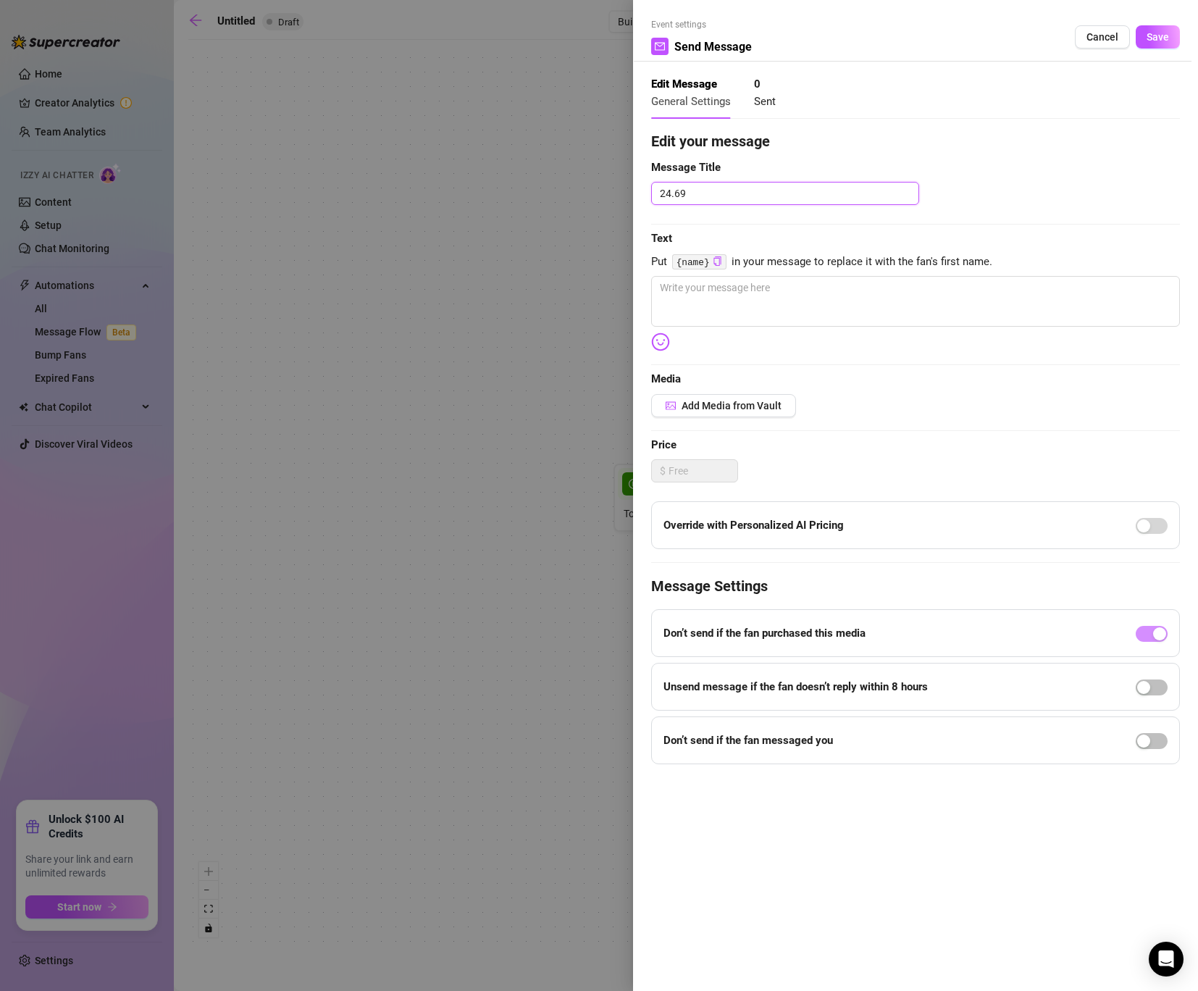
type textarea "24.690"
type textarea "24.69"
type textarea "24.6"
type textarea "24."
type textarea "24"
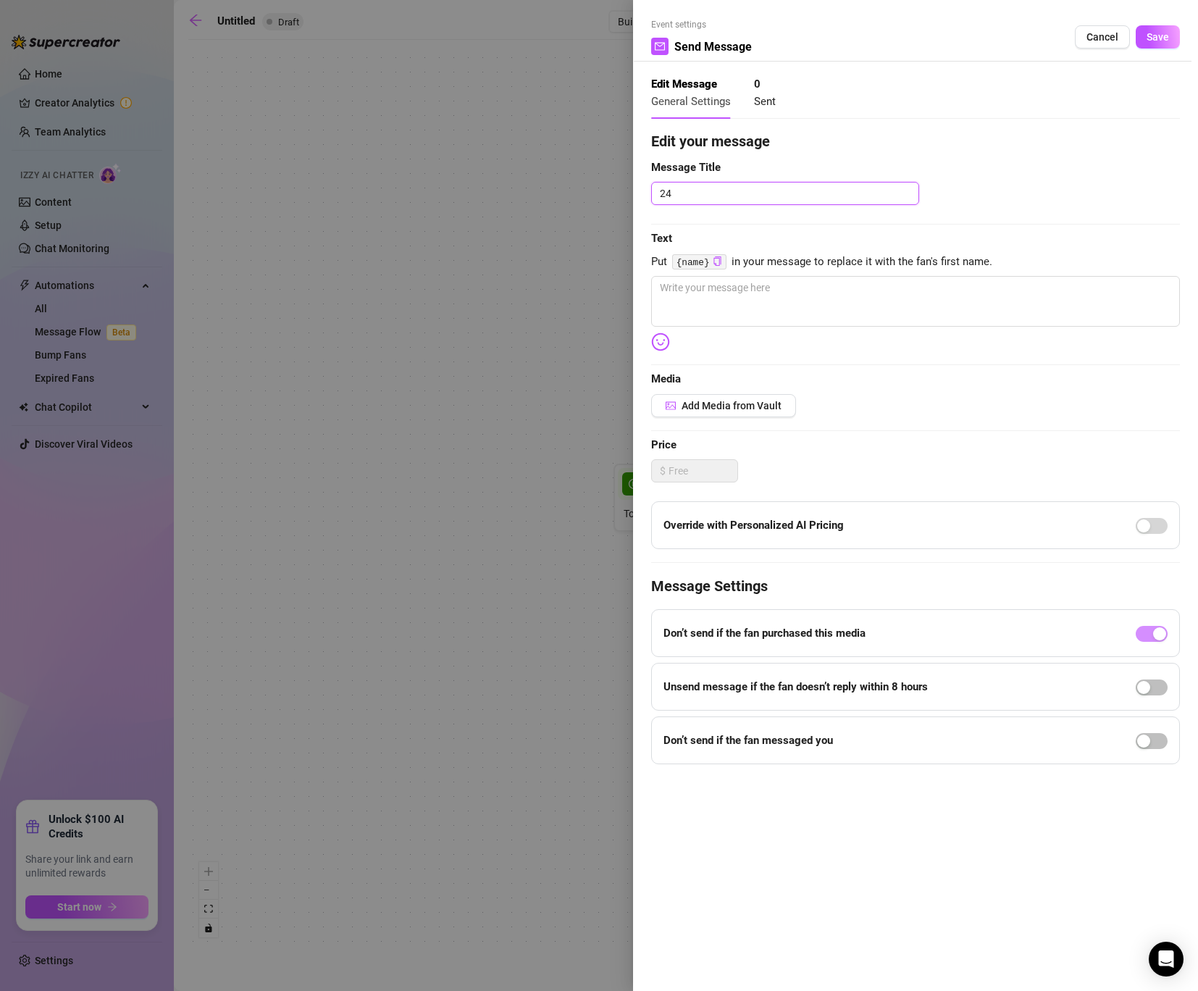
type textarea "2"
type textarea "27"
type textarea "270"
type textarea "2700"
type textarea "270"
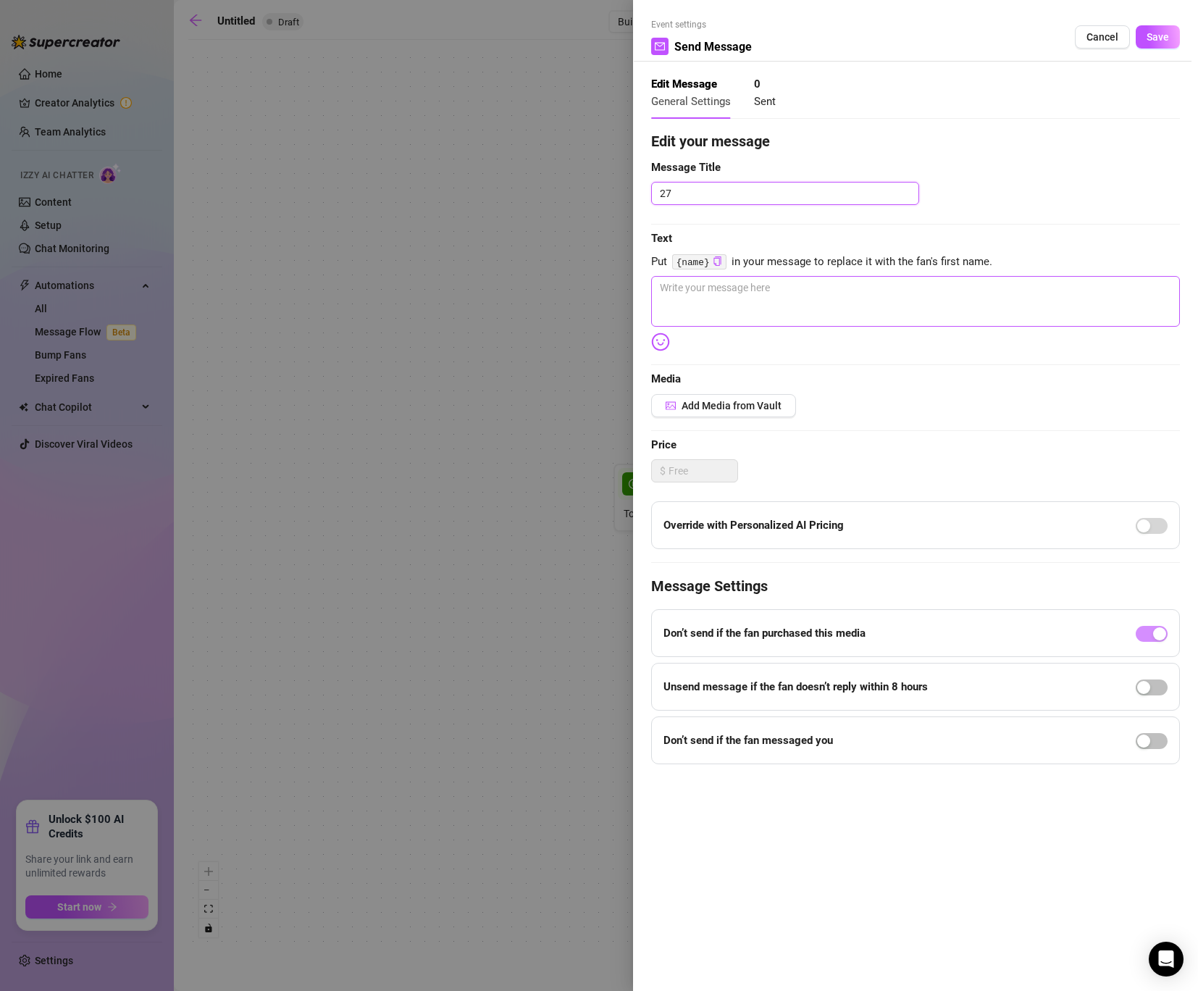
type textarea "27"
click at [755, 287] on textarea at bounding box center [915, 301] width 529 height 51
click at [713, 192] on textarea "27" at bounding box center [785, 193] width 268 height 23
type textarea "b"
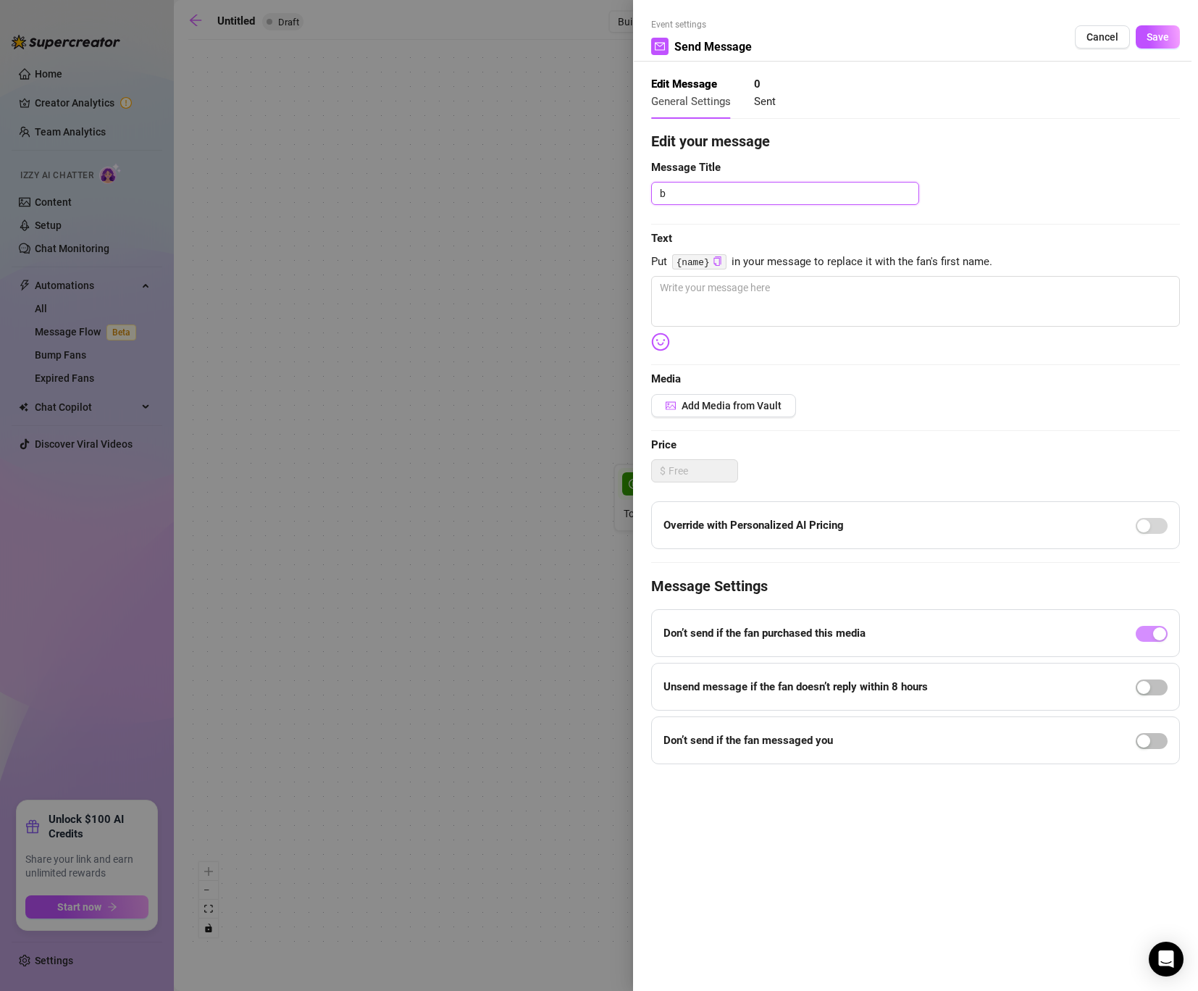
type textarea "bu"
type textarea "bun"
type textarea "bund"
type textarea "bundl"
type textarea "bundle"
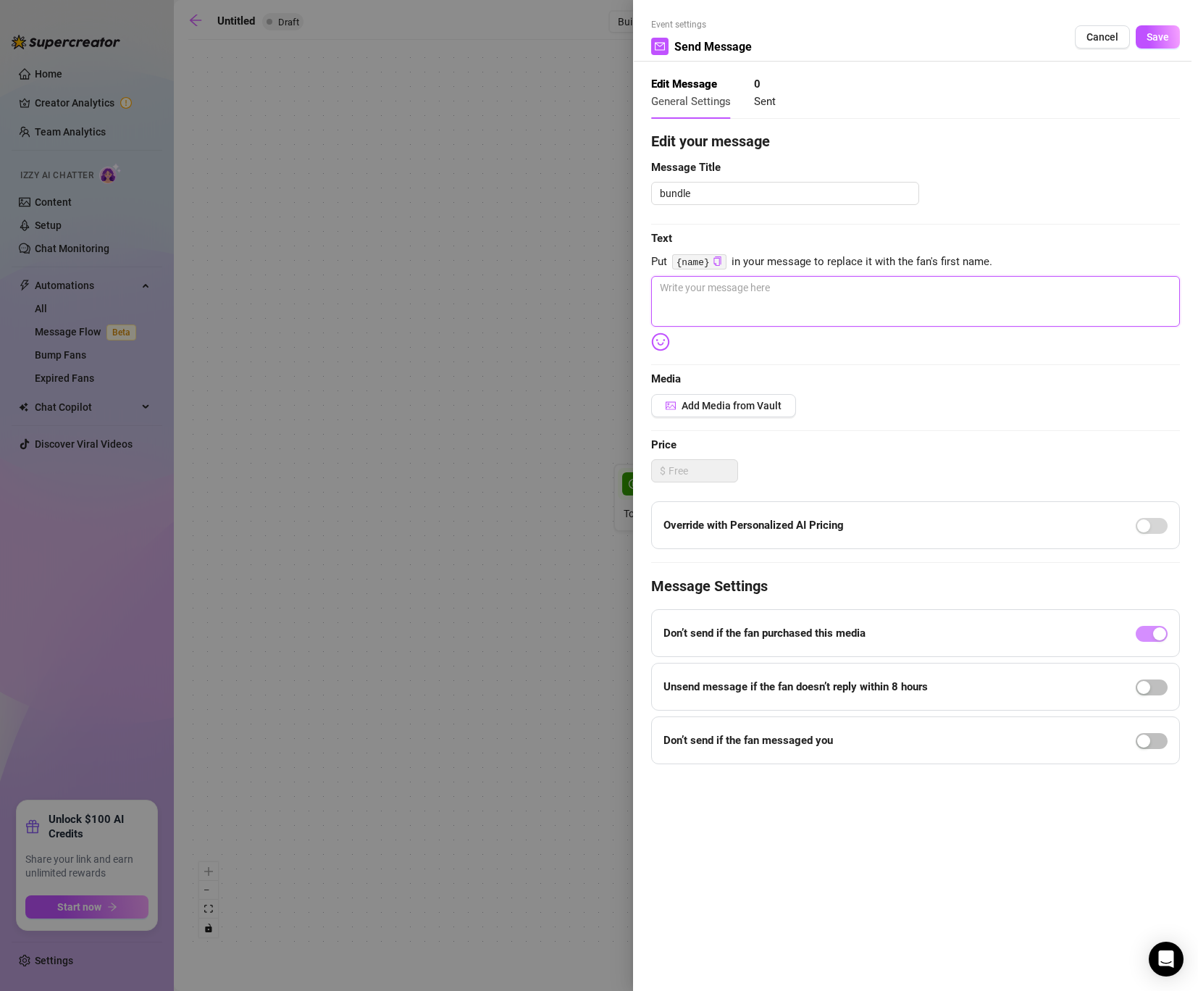
click at [825, 306] on textarea at bounding box center [915, 301] width 529 height 51
click at [707, 252] on div "Edit your message Message Title bundle Text Put {name} in your message to repla…" at bounding box center [915, 447] width 529 height 634
click at [709, 266] on code "{name}" at bounding box center [699, 261] width 54 height 15
click at [722, 258] on icon "copy" at bounding box center [717, 260] width 9 height 9
click at [707, 287] on textarea at bounding box center [915, 301] width 529 height 51
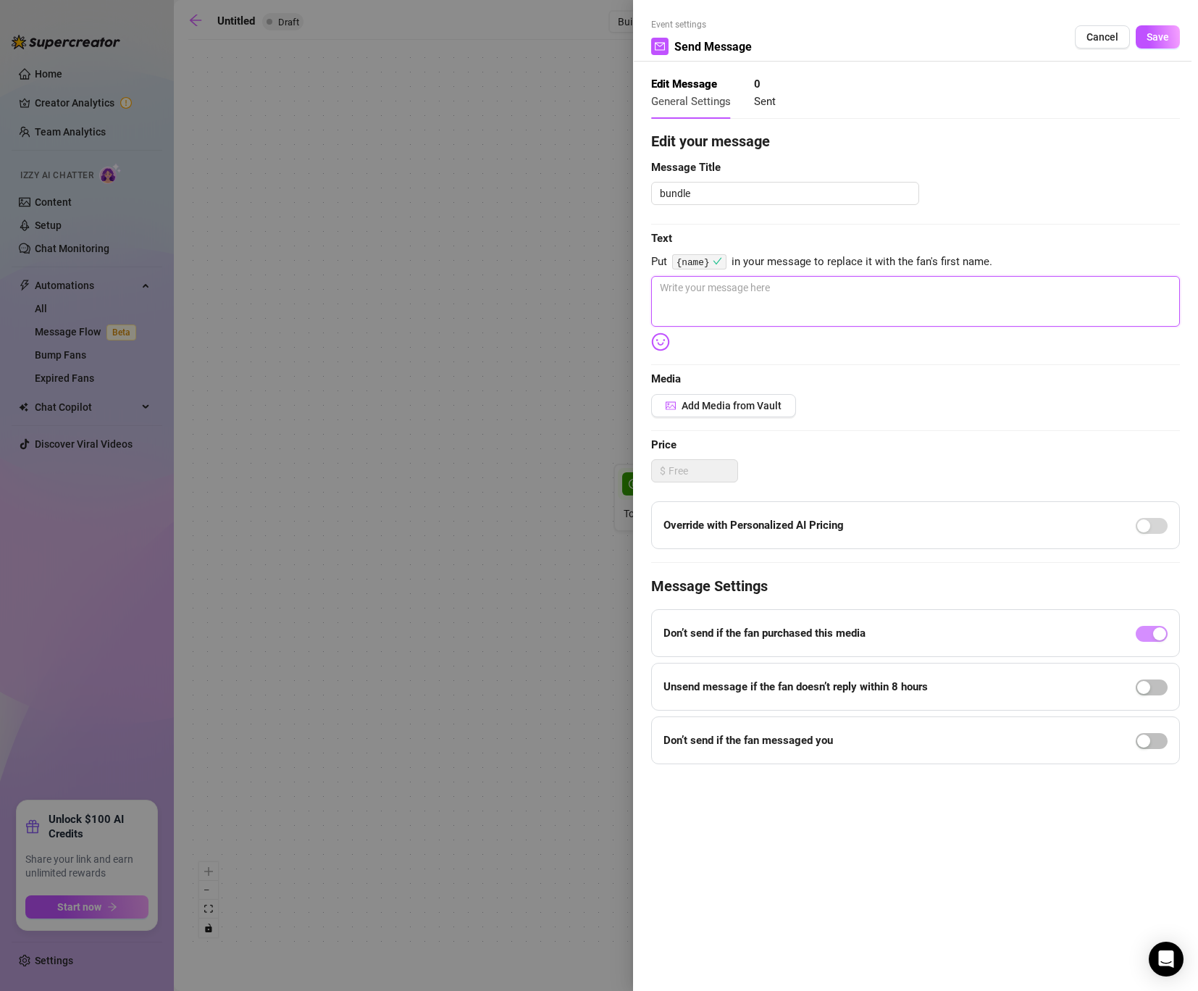
paste textarea "{name}"
type textarea "{name}"
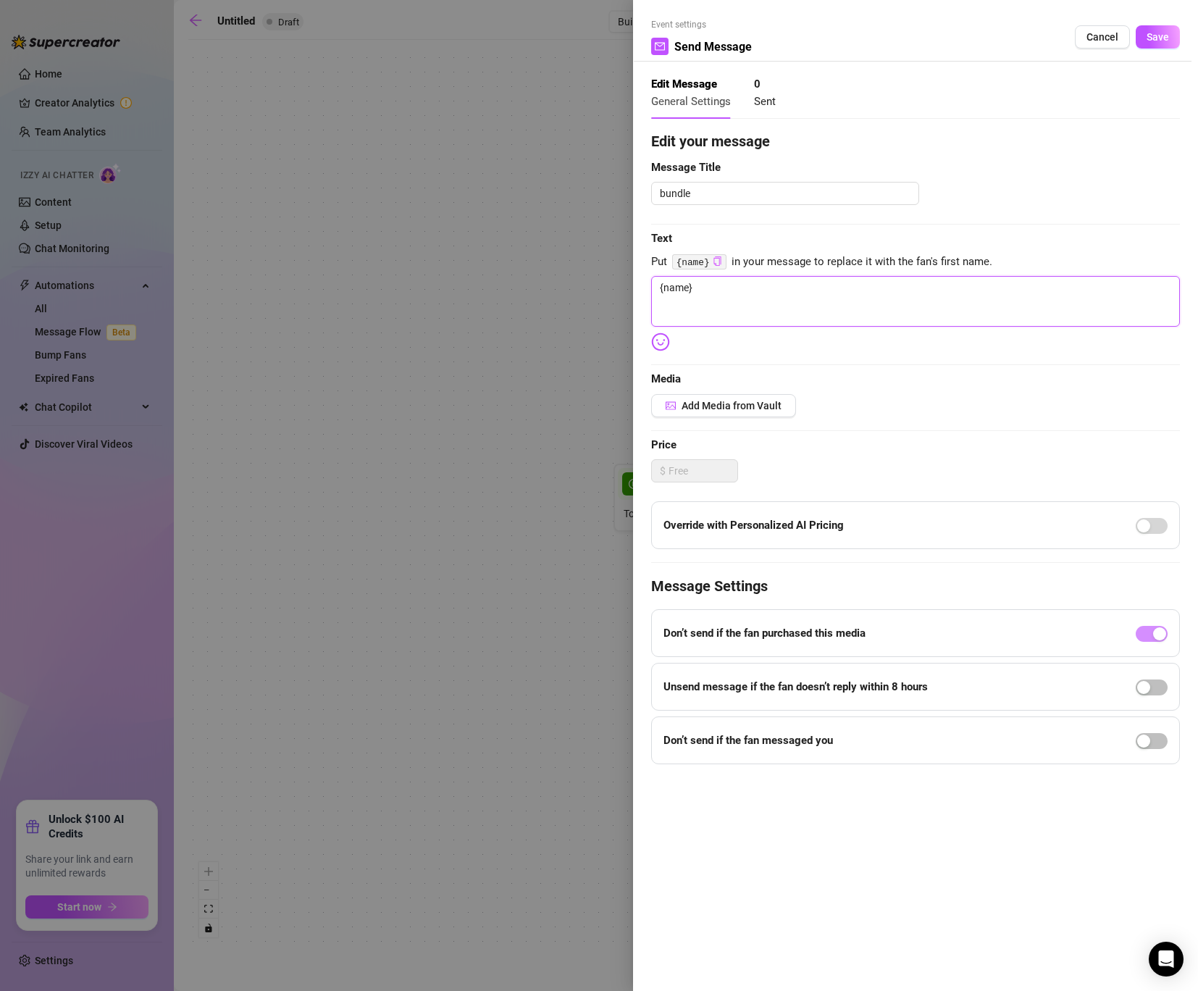
type textarea "{name} F"
type textarea "{name} Fl"
type textarea "{name} Fla"
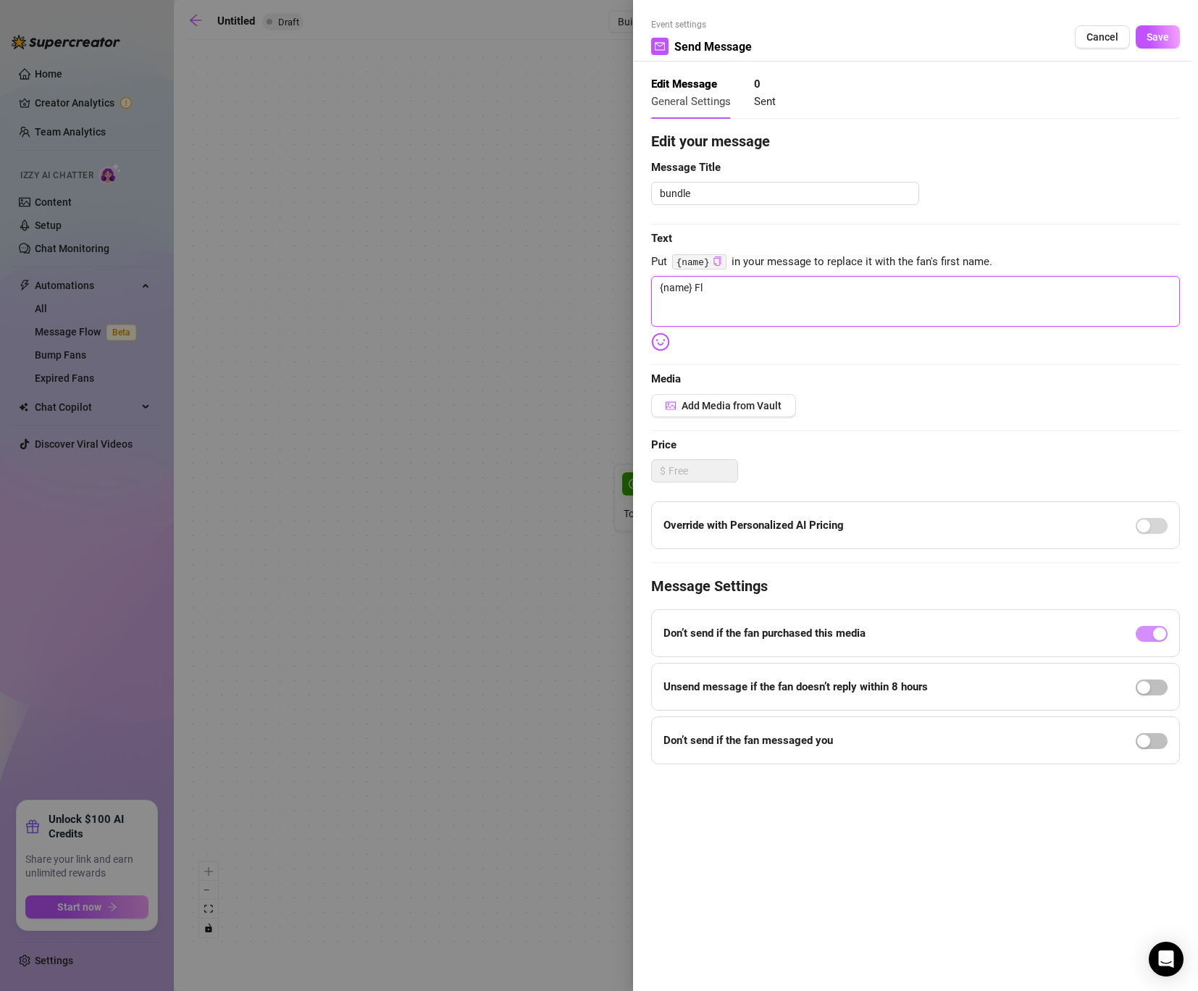
type textarea "{name} Fla"
type textarea "{name} Flas"
type textarea "{name} Flash"
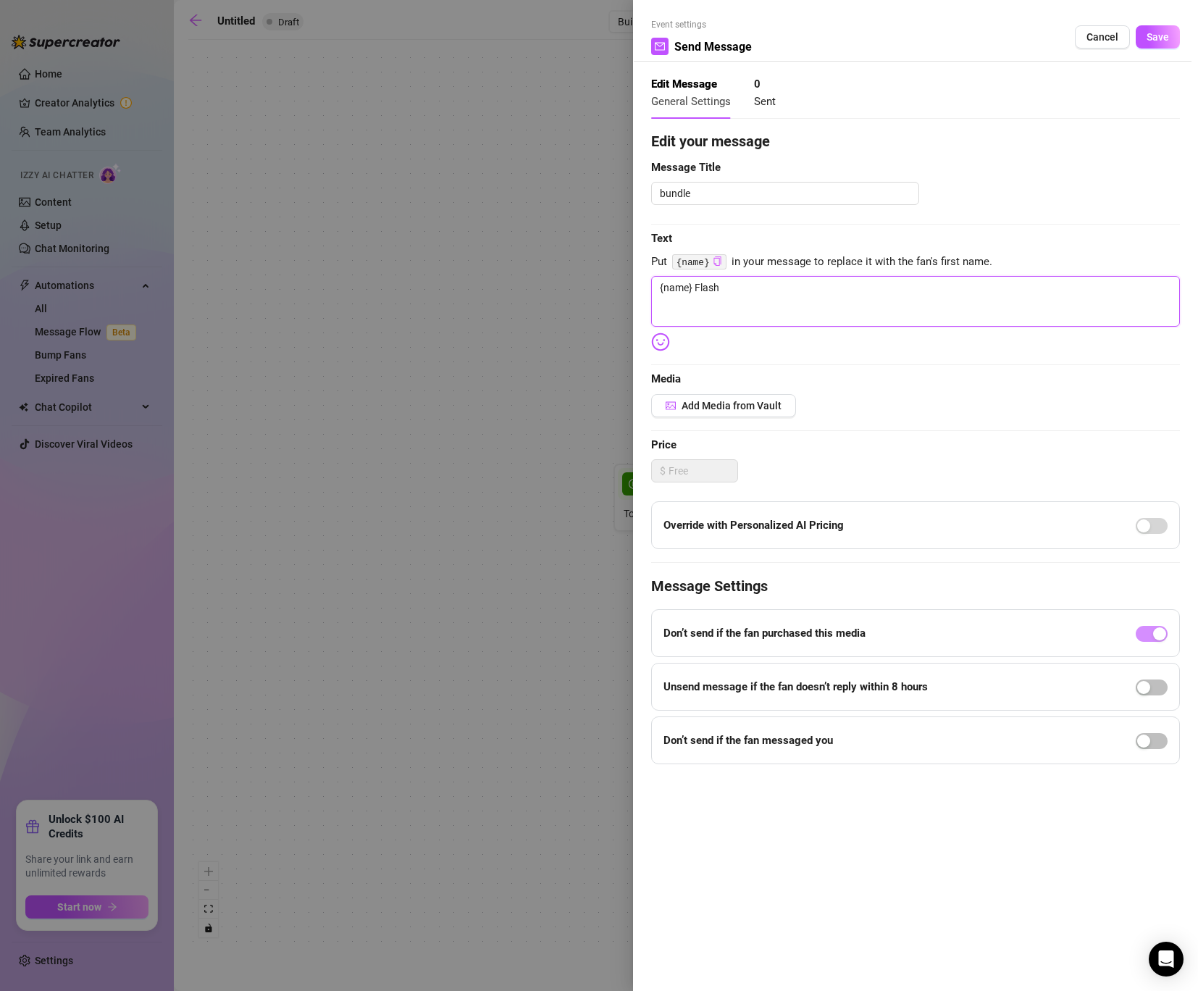
type textarea "{name} Flash"
type textarea "{name} Flas"
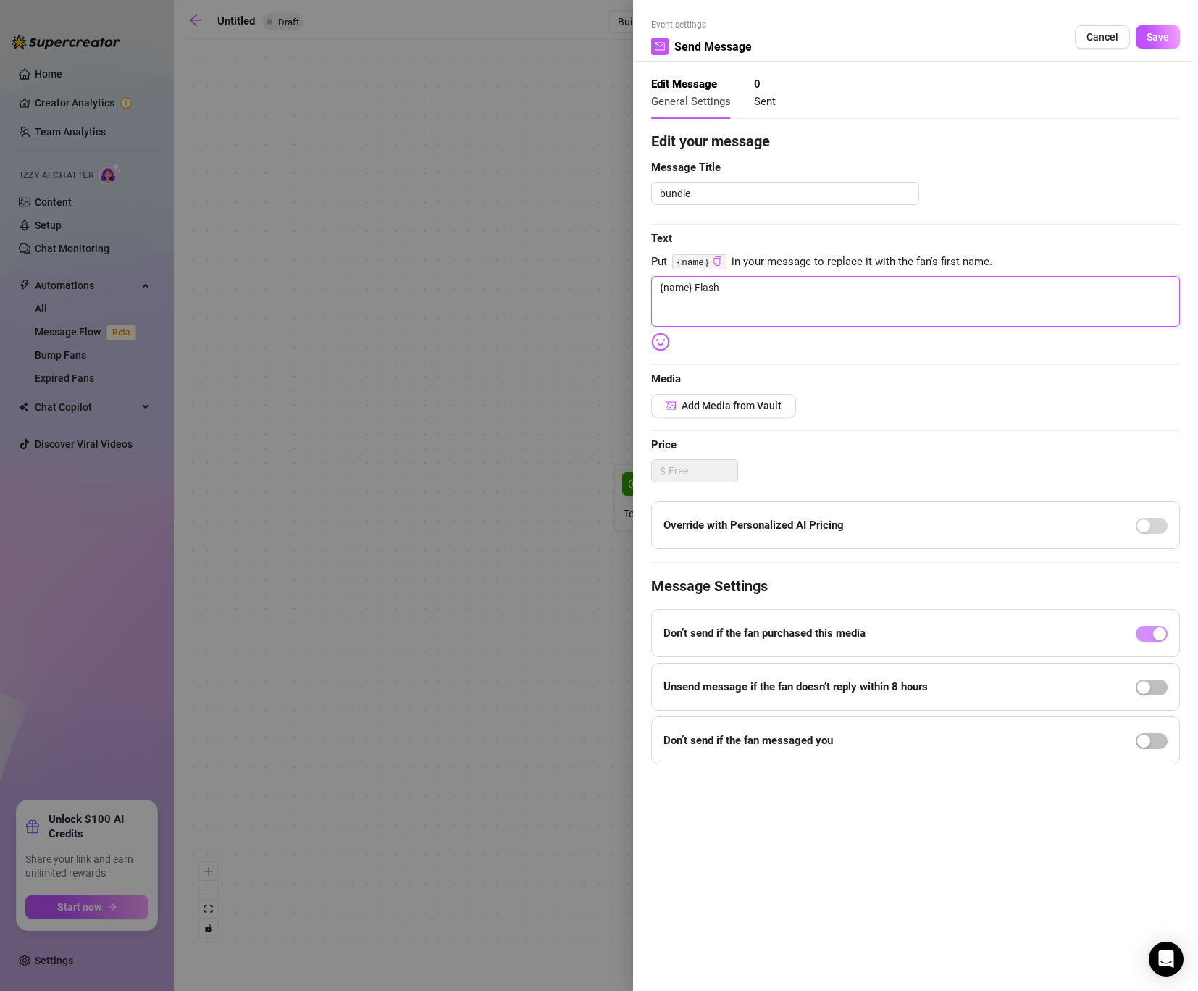
type textarea "{name} Flas"
type textarea "{name} Fla"
type textarea "{name} Fl"
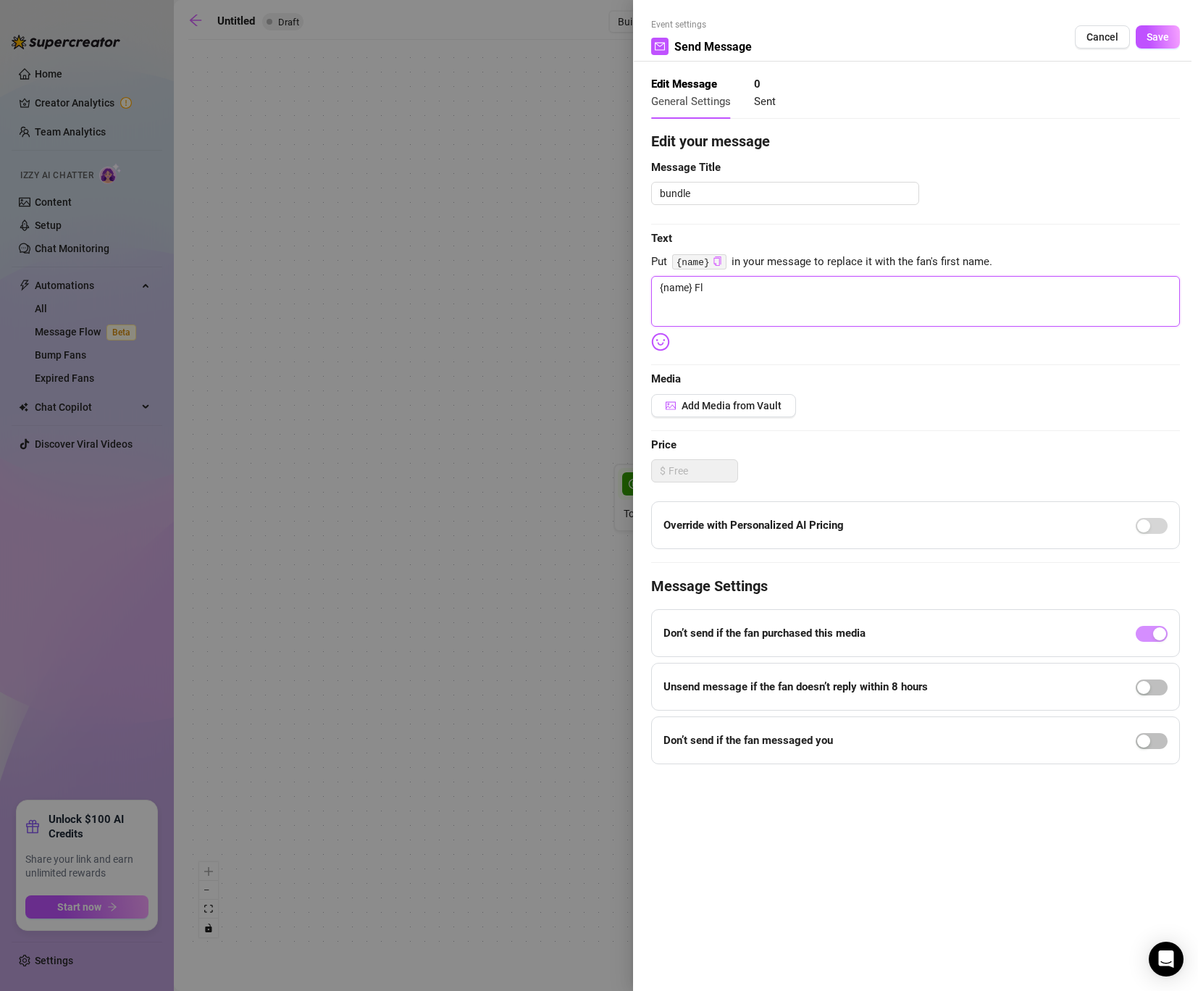
type textarea "{name} F"
type textarea "{name}"
type textarea "{name} F"
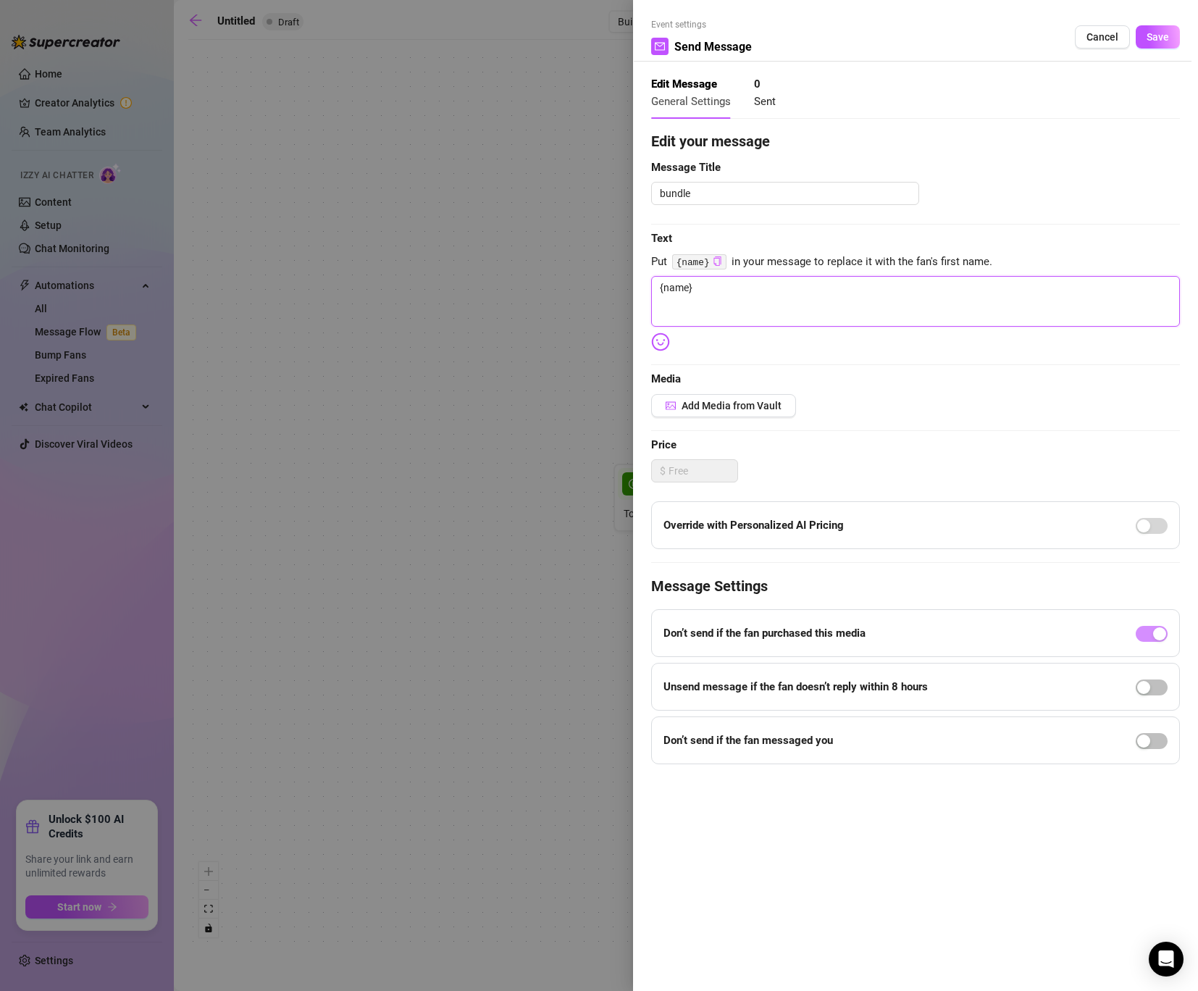
type textarea "{name} F"
type textarea "{name} Fa"
type textarea "{name} Fat"
type textarea "{name} Fath"
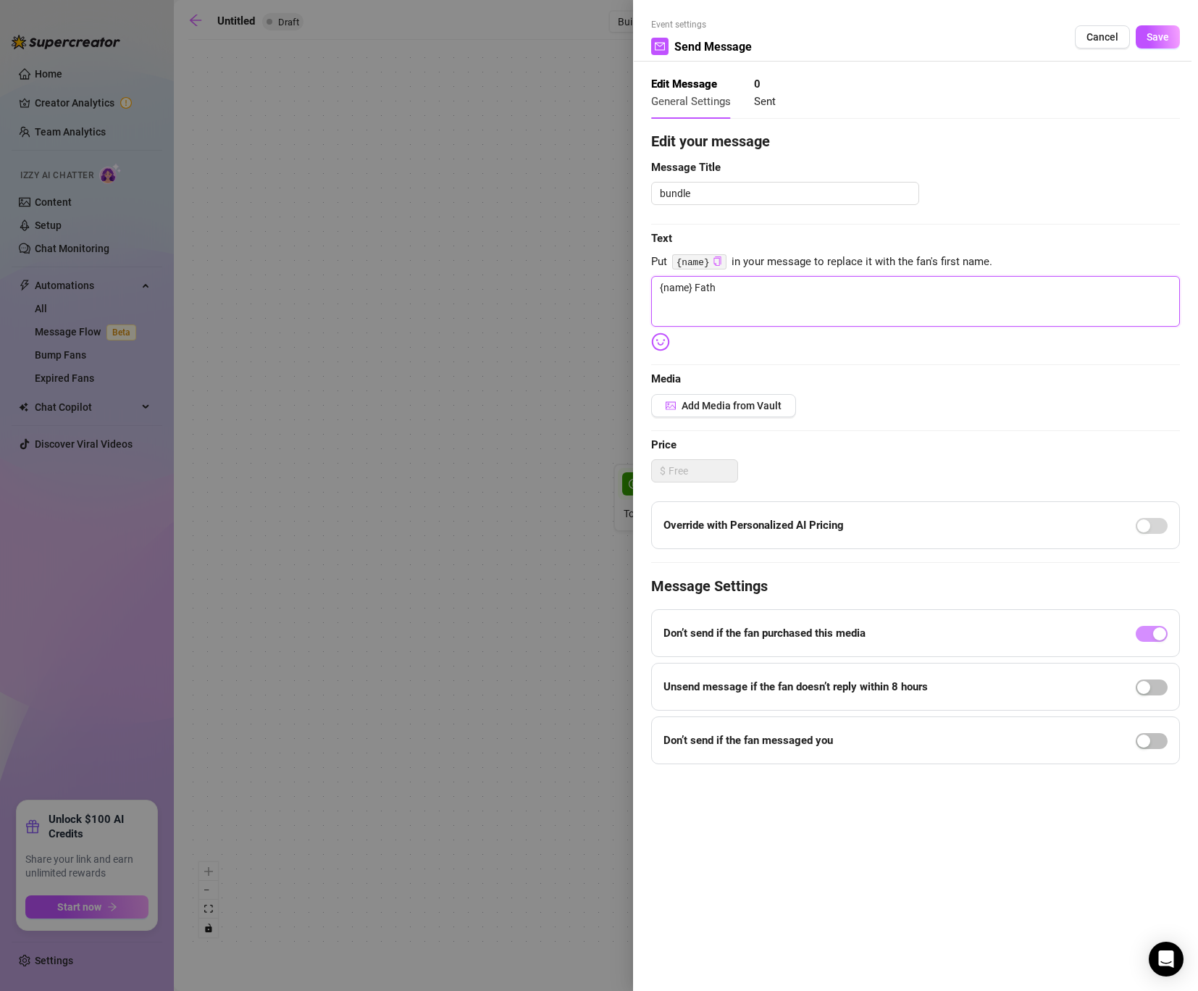
type textarea "{name} [PERSON_NAME]"
type textarea "{name} Father"
type textarea "{name} Fathers"
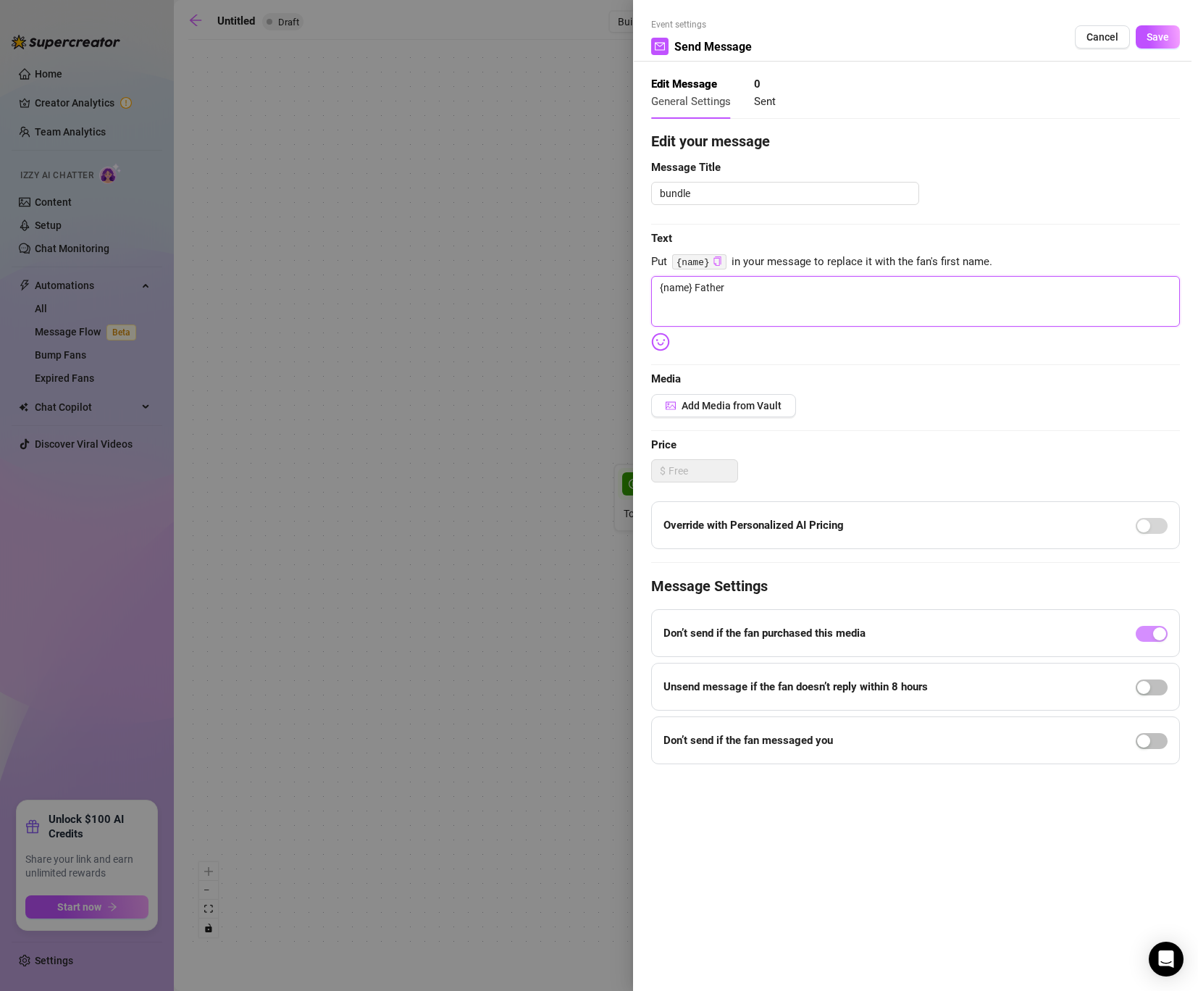
type textarea "{name} Fathers"
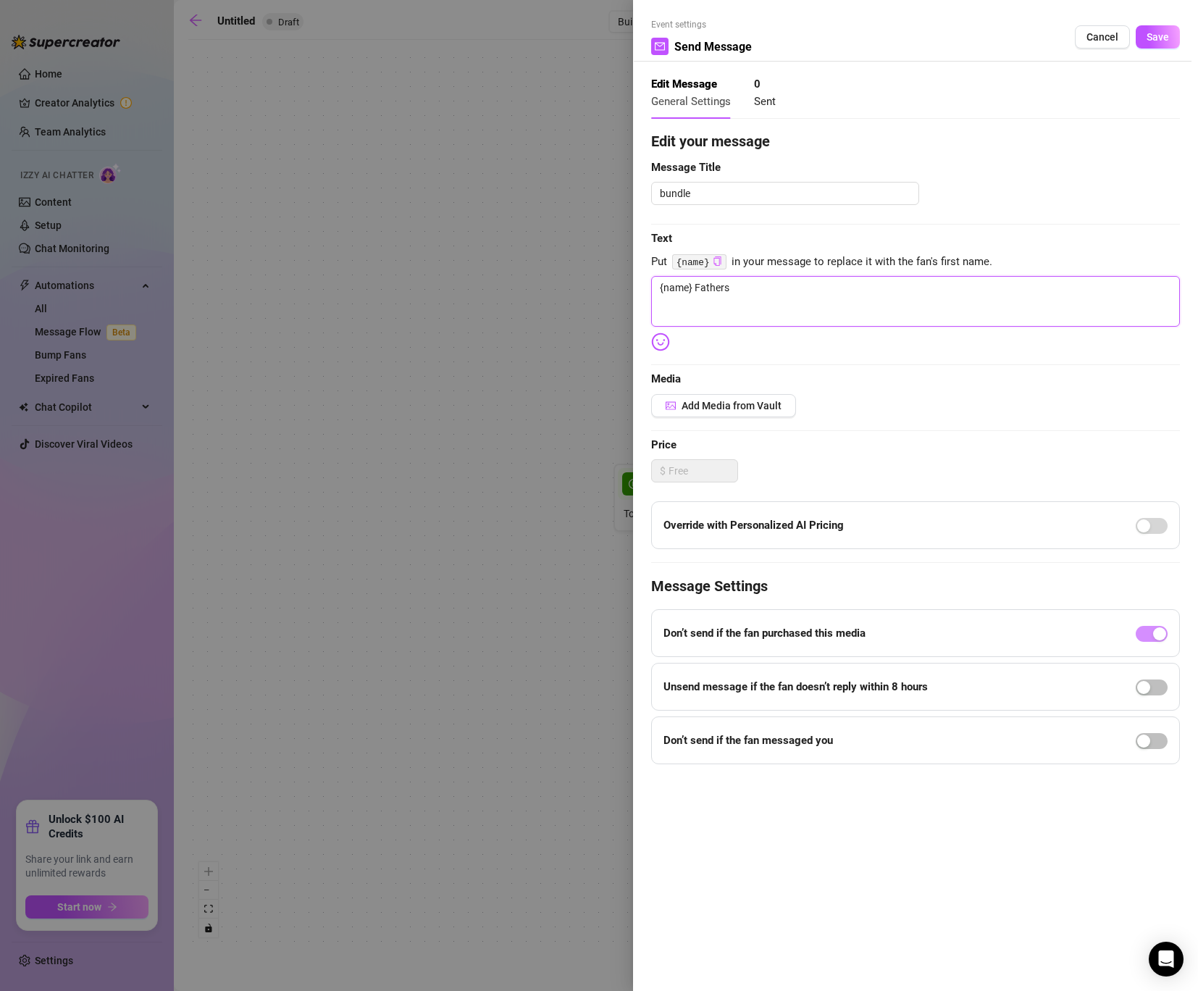
type textarea "{name} Fathersd"
type textarea "{name} Fathersda"
type textarea "{name} Fathersday"
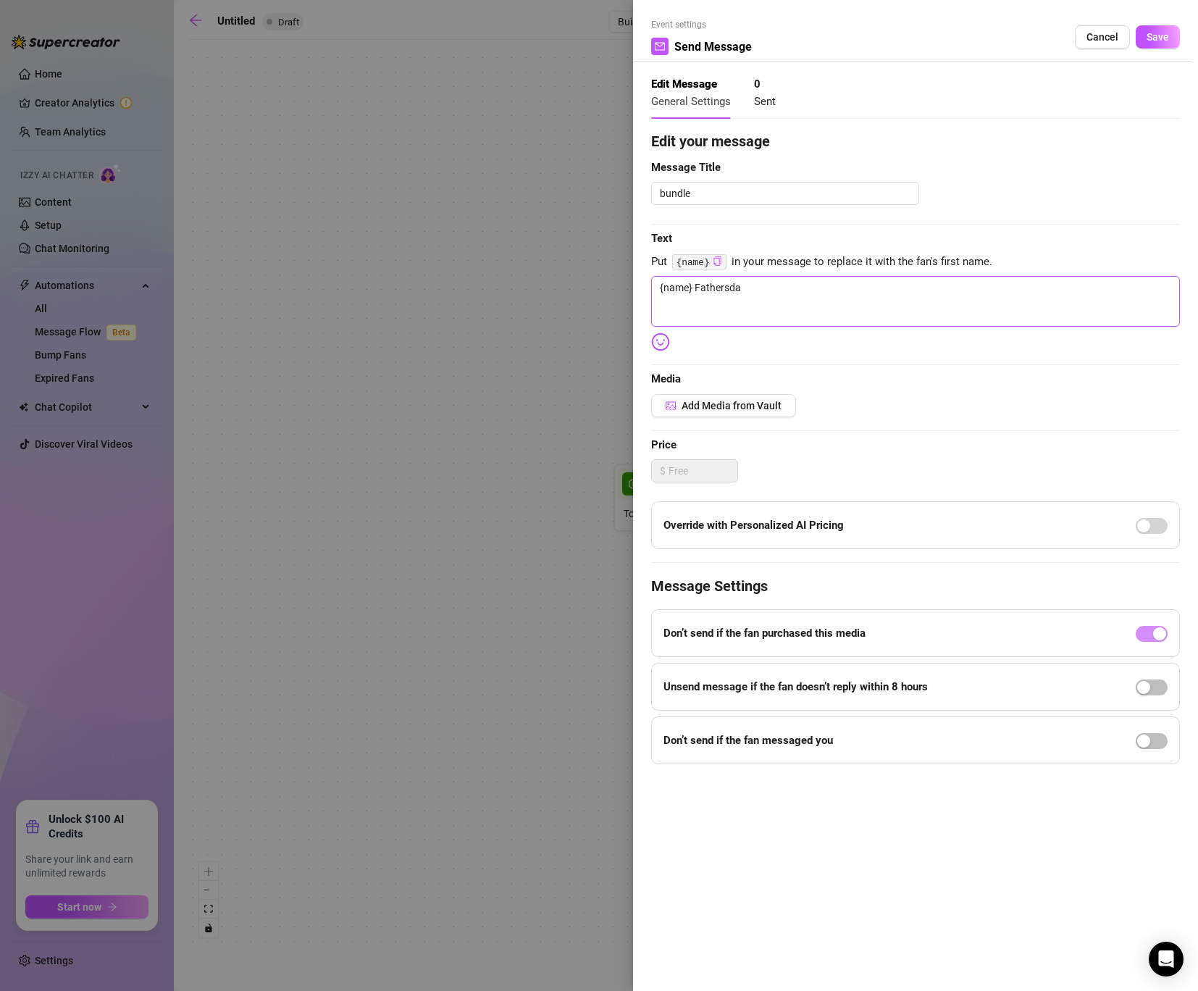
type textarea "{name} Fathersday"
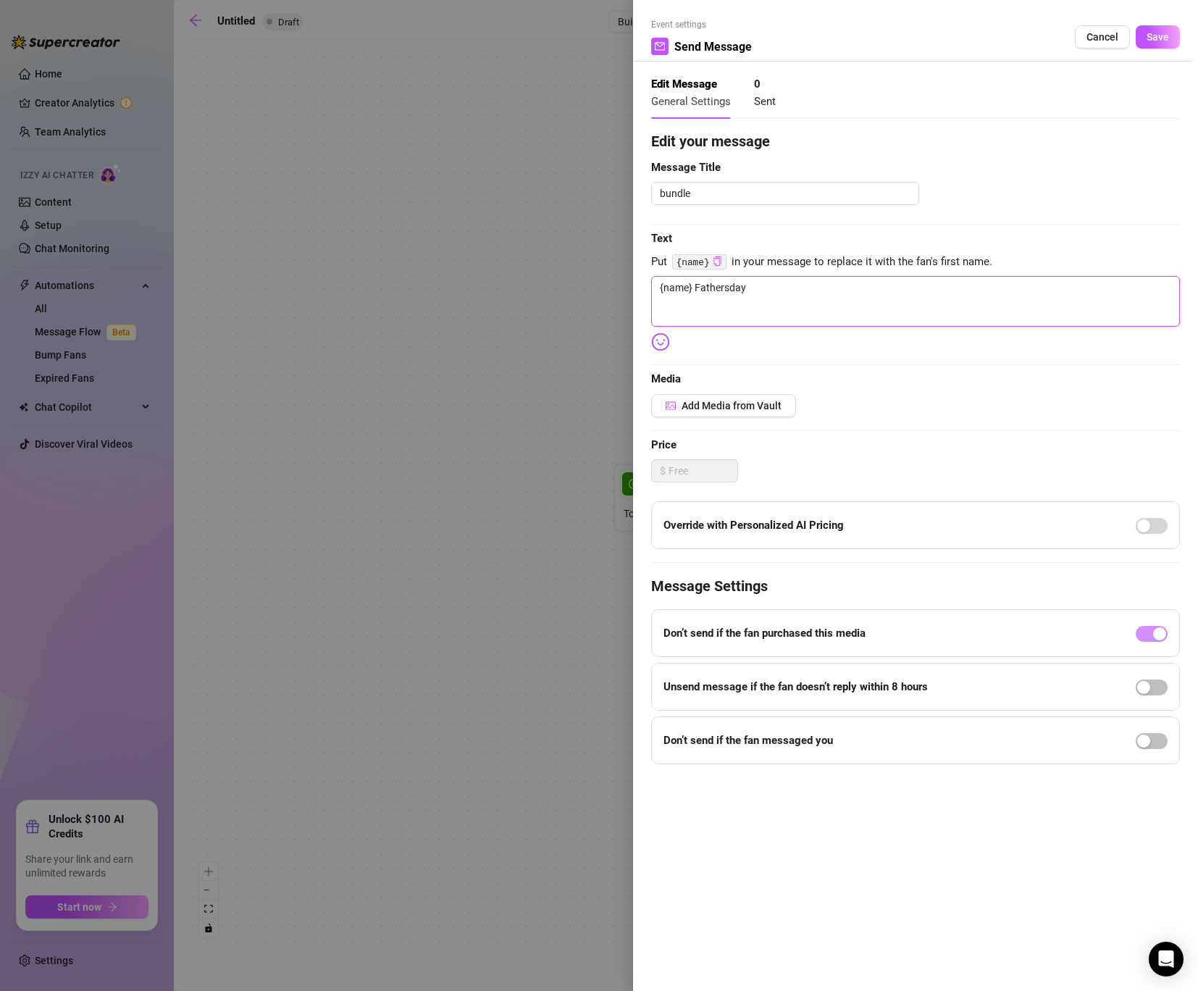
type textarea "{name} Fathersda"
type textarea "{name} Fathersd"
type textarea "{name} Fathers"
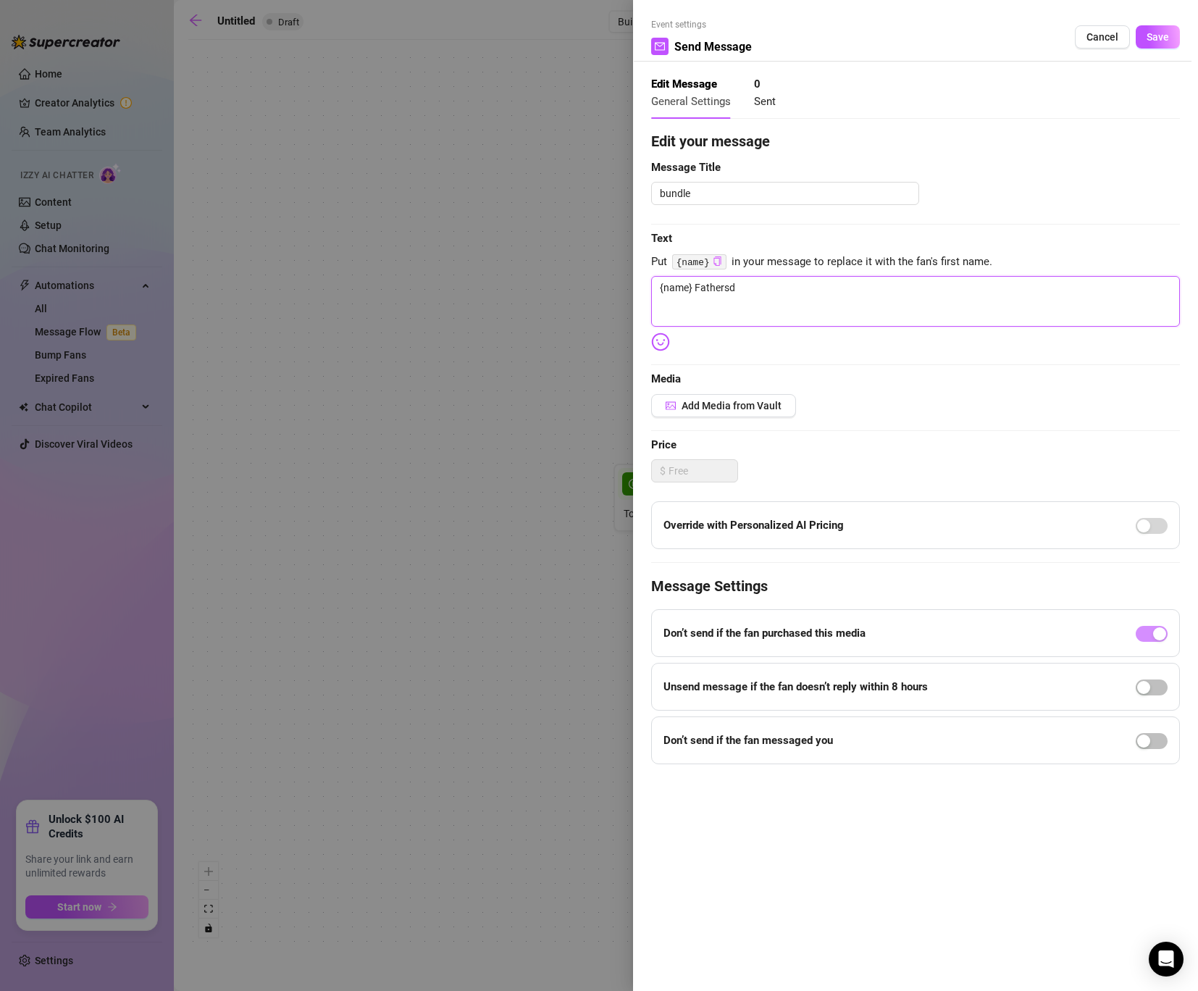
type textarea "{name} Fathers"
type textarea "{name} Father"
type textarea "{name} Fatherd"
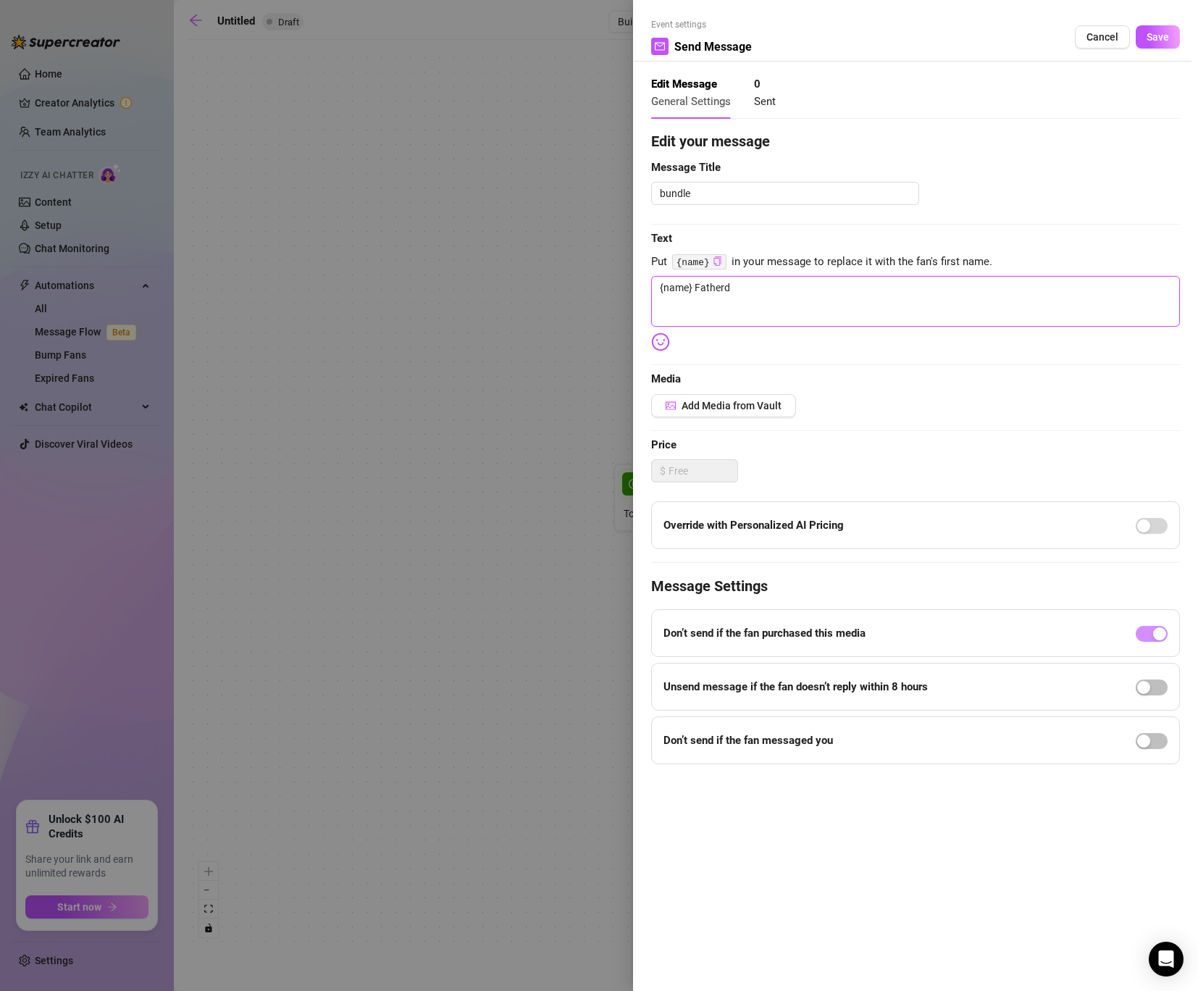
type textarea "{name} Fatherda"
type textarea "{name} Fatherday"
type textarea "{name} Fatherda"
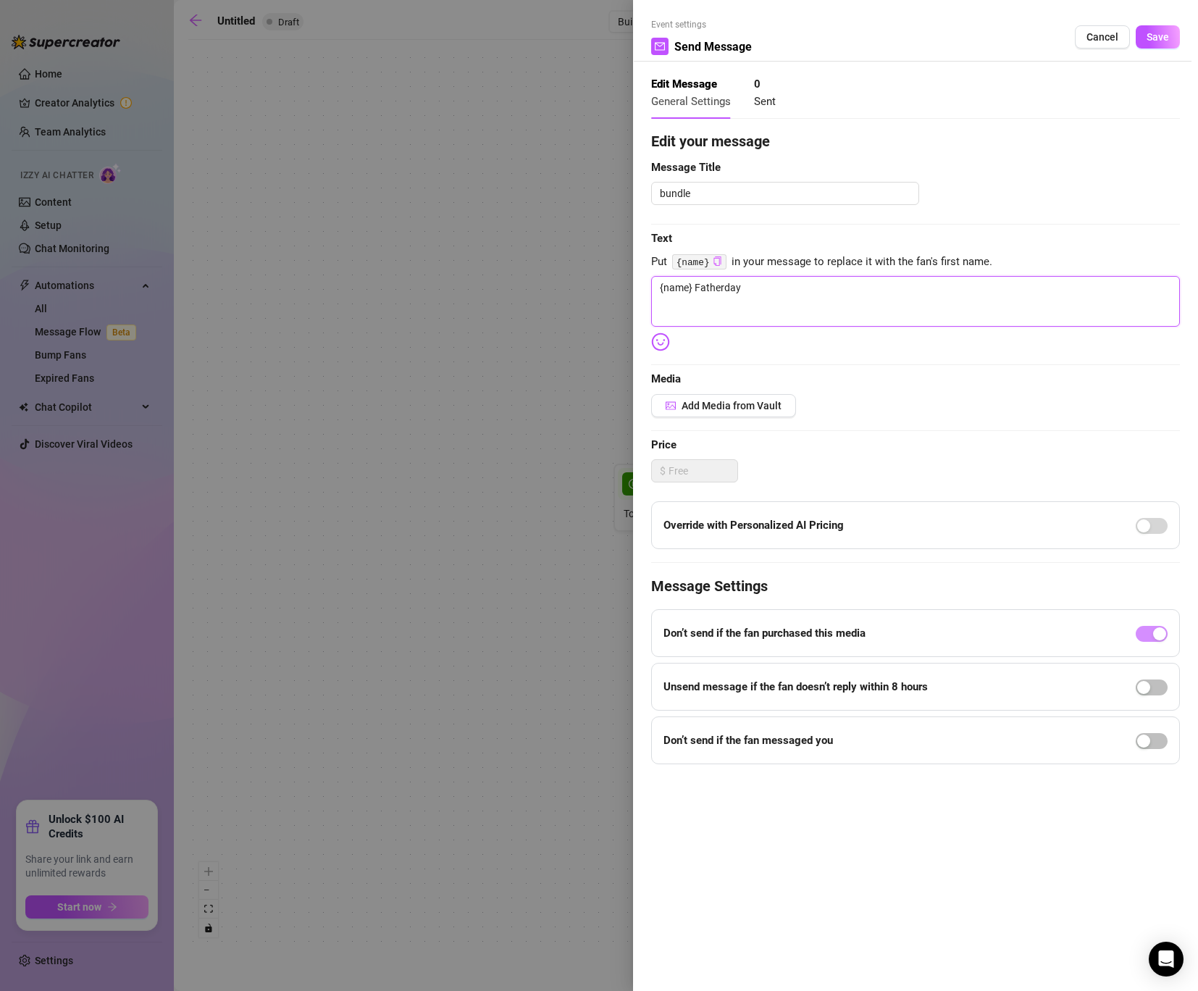
type textarea "{name} Fatherda"
type textarea "{name} Fatherd"
type textarea "{name} Father"
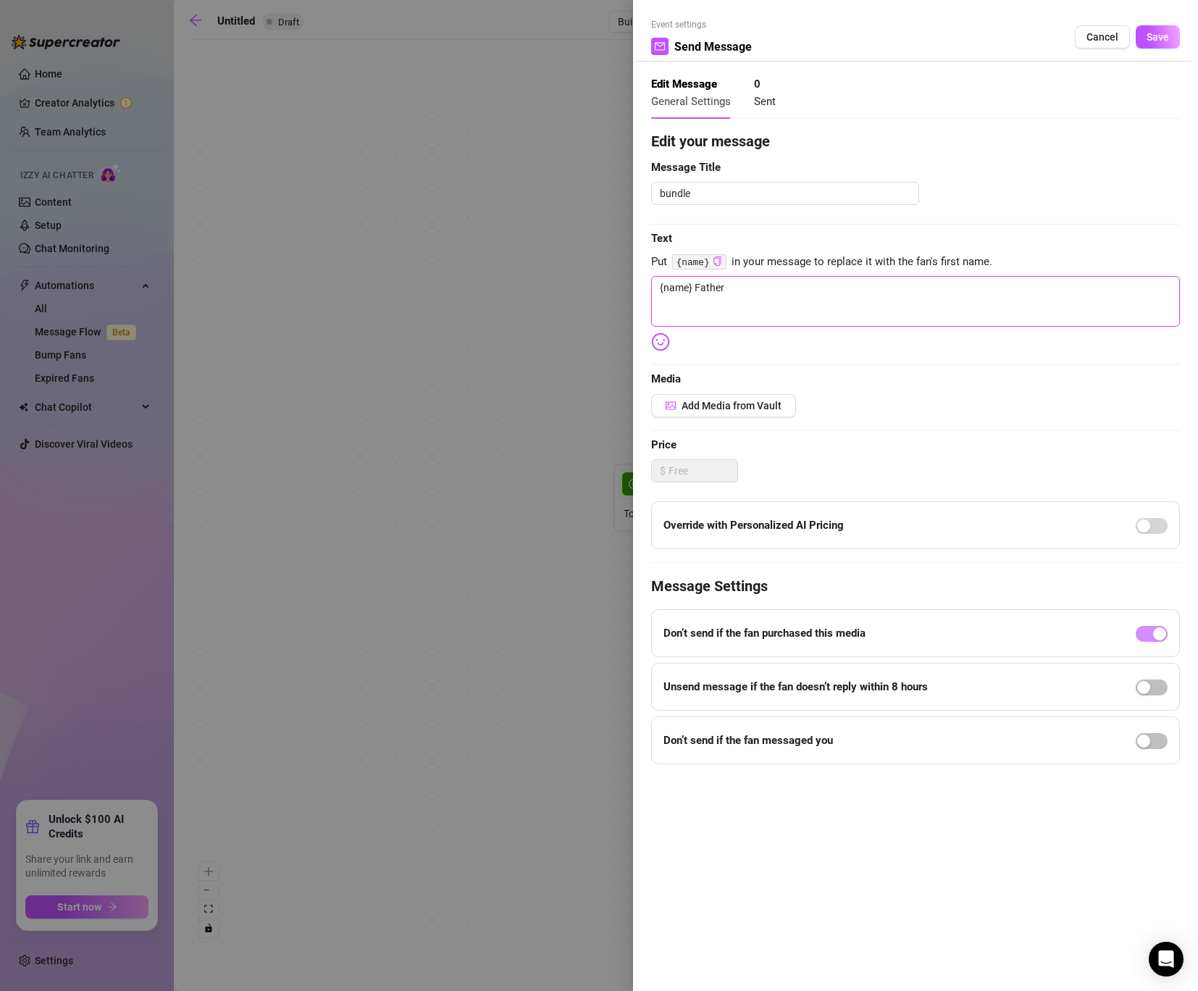
type textarea "{name} [PERSON_NAME]"
type textarea "{name} Fath"
type textarea "{name} Fat"
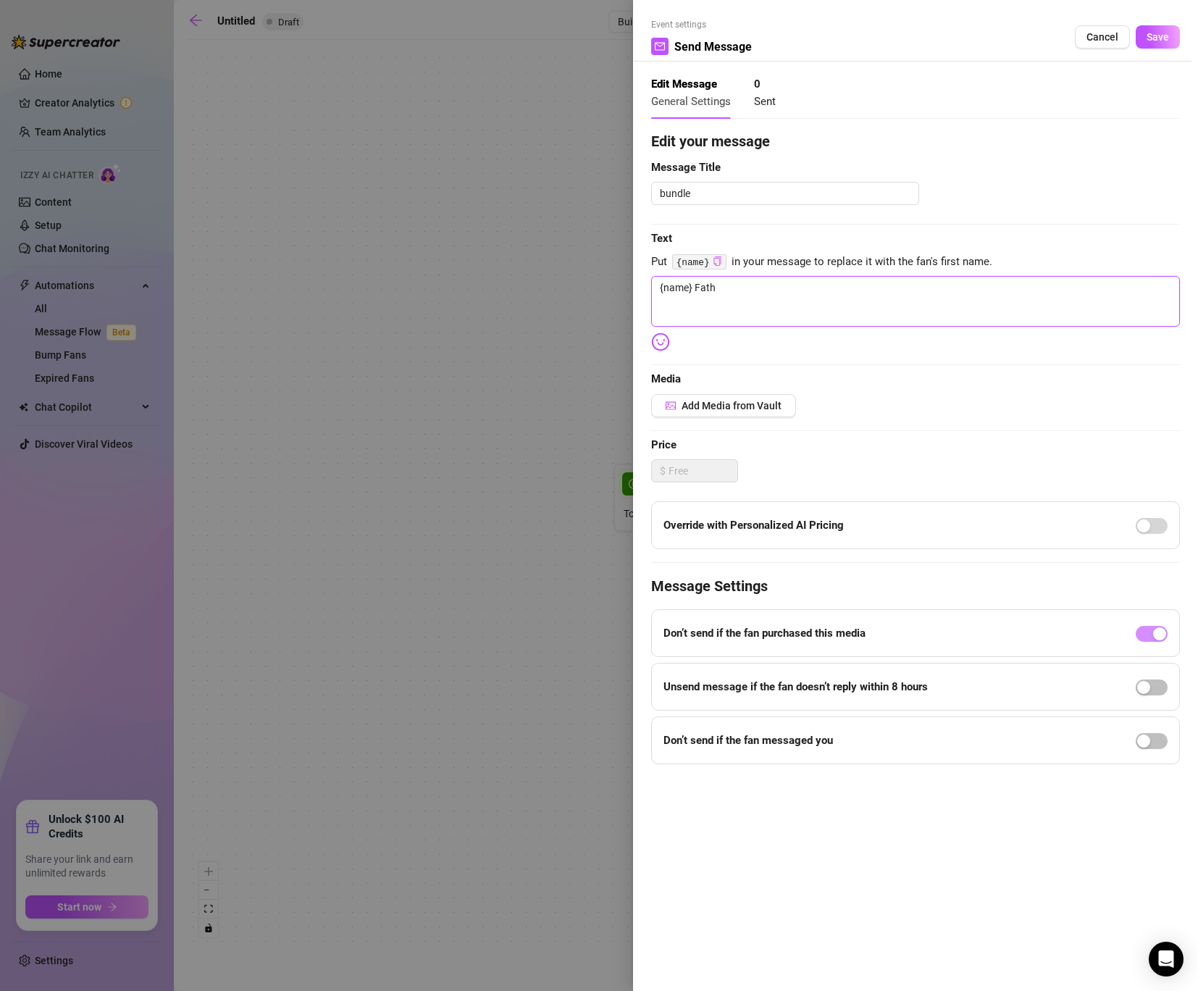
type textarea "{name} Fat"
type textarea "{name} Fa"
type textarea "{name} F"
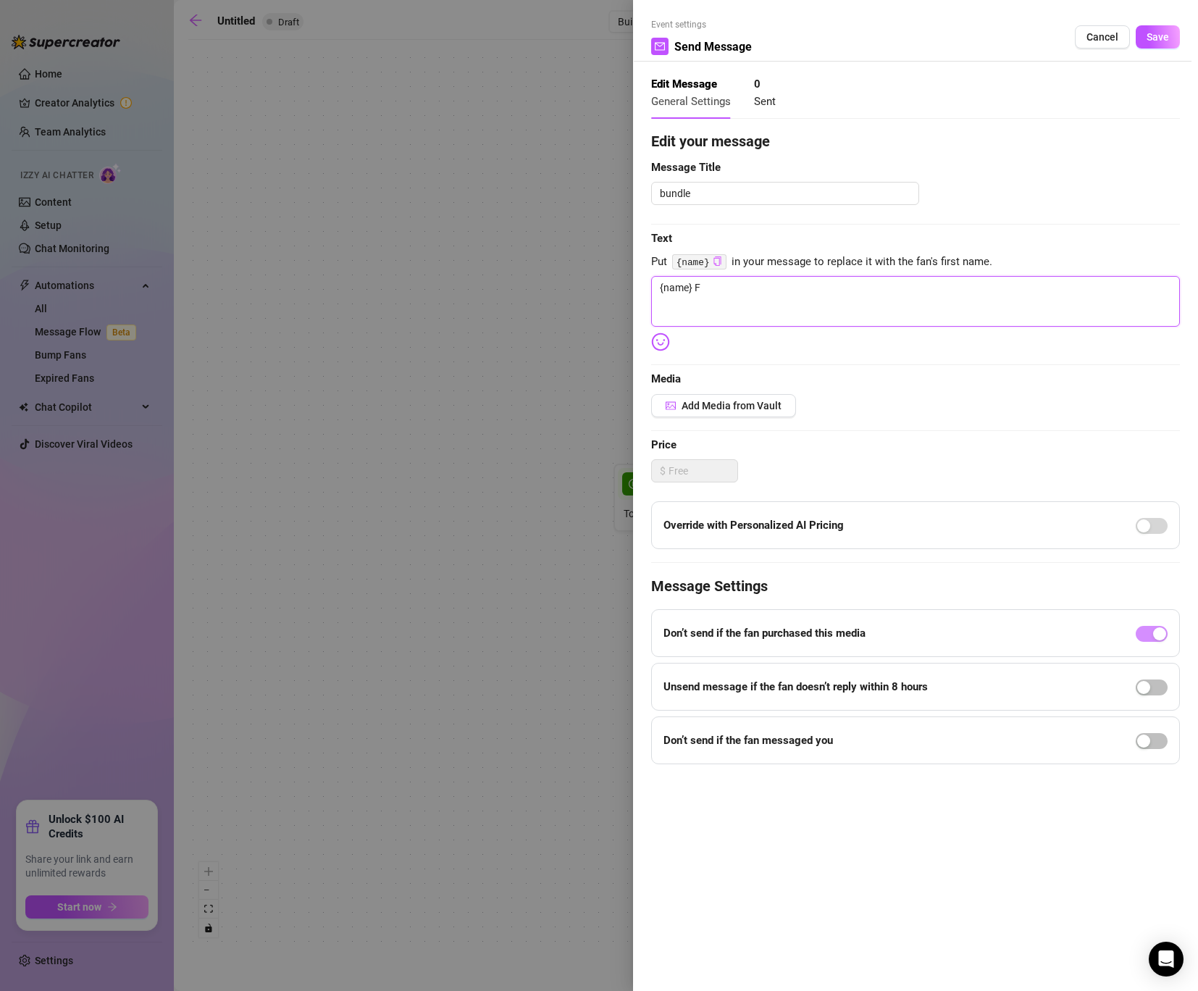
type textarea "{name}"
